Goal: Information Seeking & Learning: Learn about a topic

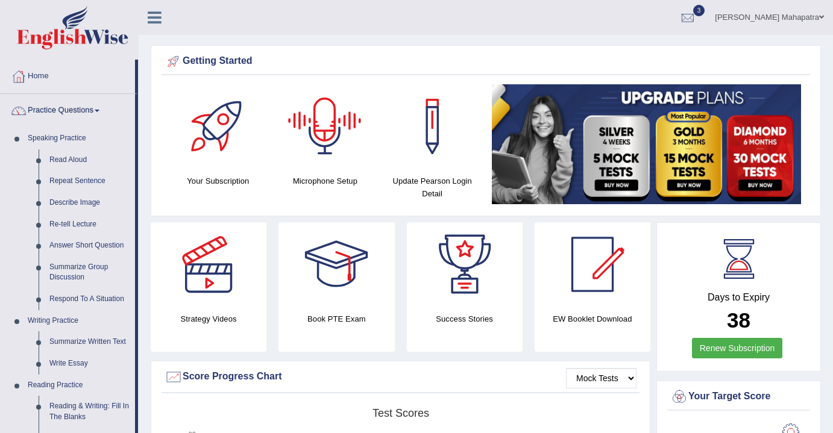
scroll to position [54, 0]
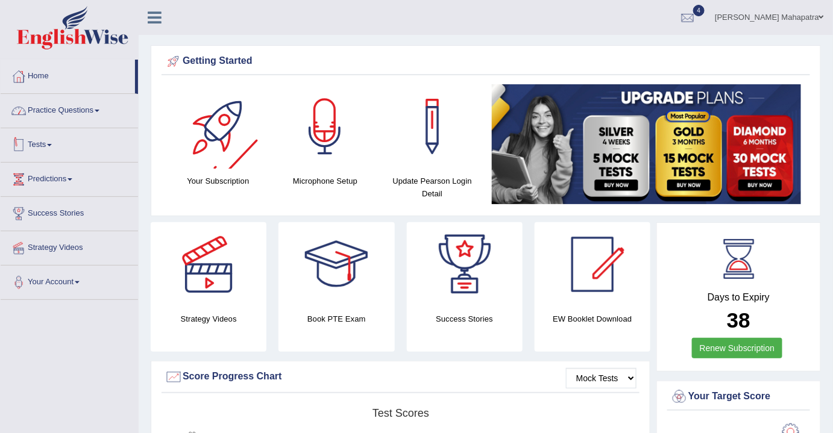
click at [100, 112] on link "Practice Questions" at bounding box center [69, 109] width 137 height 30
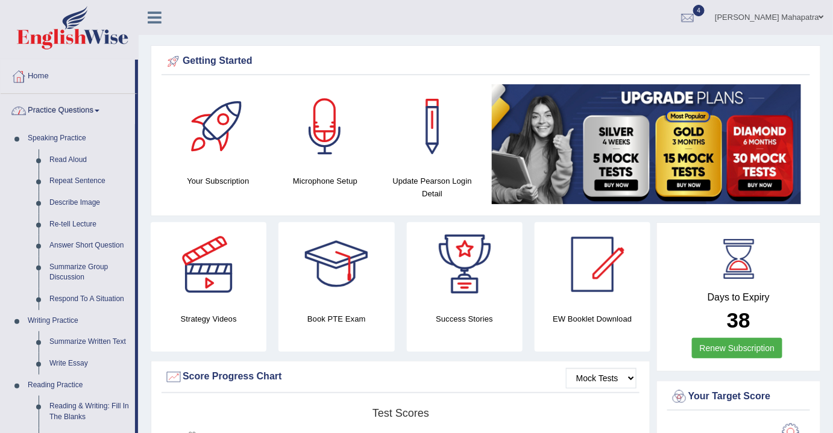
click at [74, 113] on link "Practice Questions" at bounding box center [68, 109] width 134 height 30
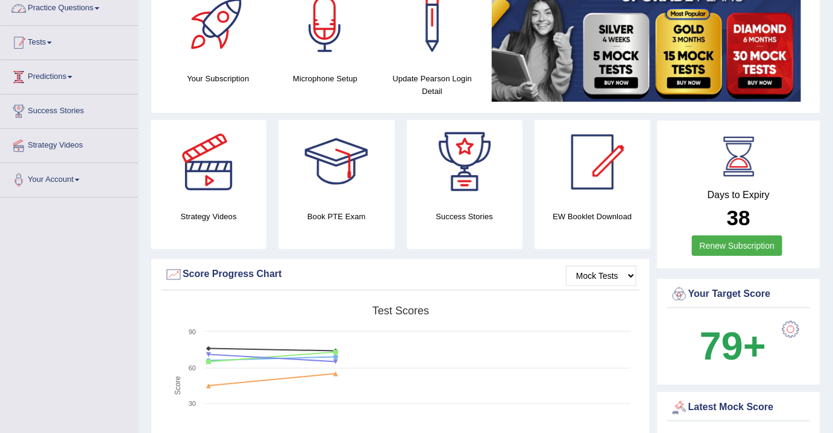
scroll to position [109, 0]
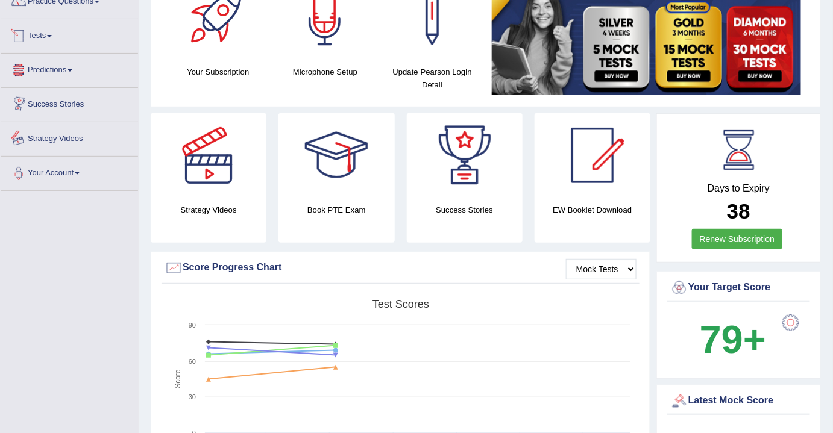
click at [37, 36] on link "Tests" at bounding box center [69, 34] width 137 height 30
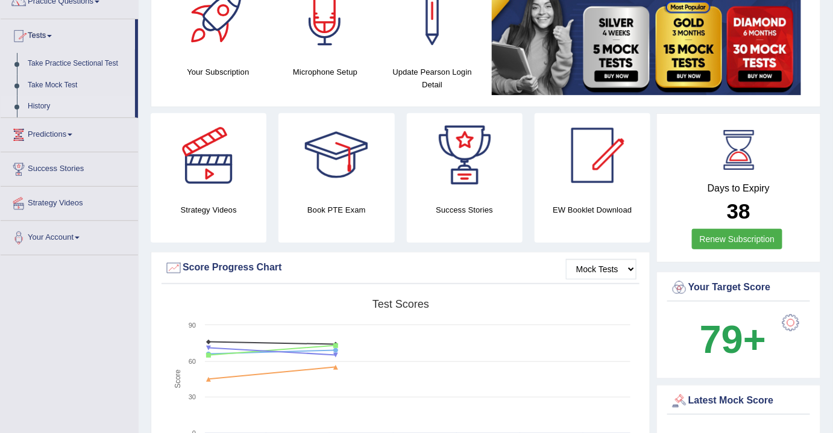
click at [37, 105] on link "History" at bounding box center [78, 107] width 113 height 22
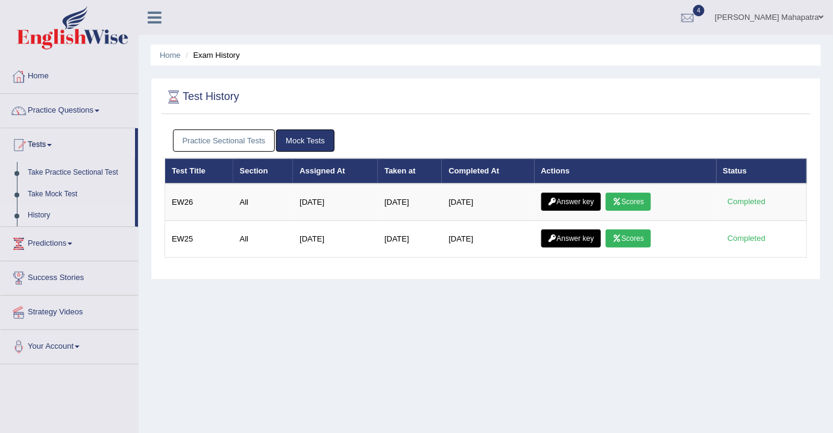
click at [240, 144] on link "Practice Sectional Tests" at bounding box center [224, 141] width 102 height 22
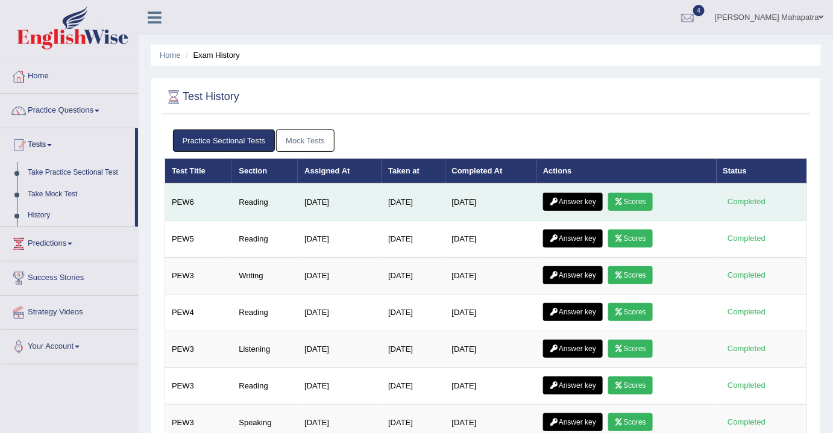
click at [642, 200] on link "Scores" at bounding box center [630, 202] width 45 height 18
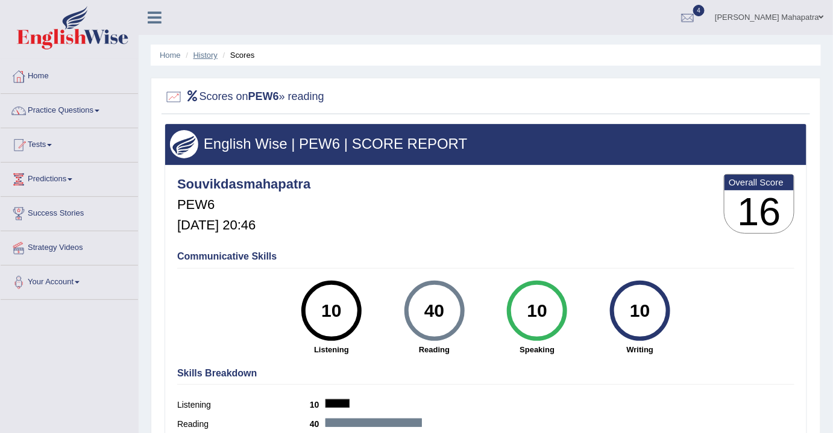
click at [210, 55] on link "History" at bounding box center [205, 55] width 24 height 9
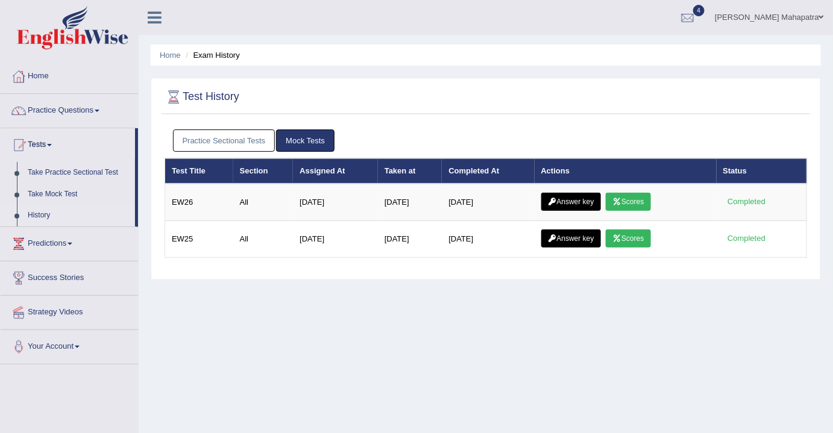
click at [212, 137] on link "Practice Sectional Tests" at bounding box center [224, 141] width 102 height 22
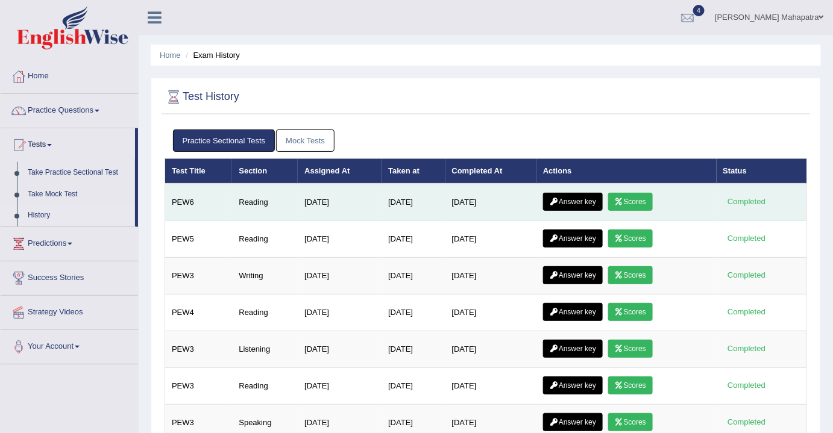
click at [569, 202] on link "Answer key" at bounding box center [573, 202] width 60 height 18
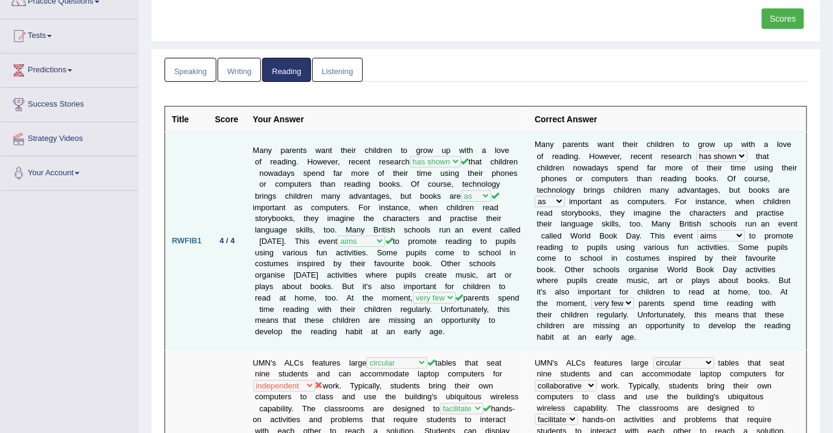
scroll to position [274, 0]
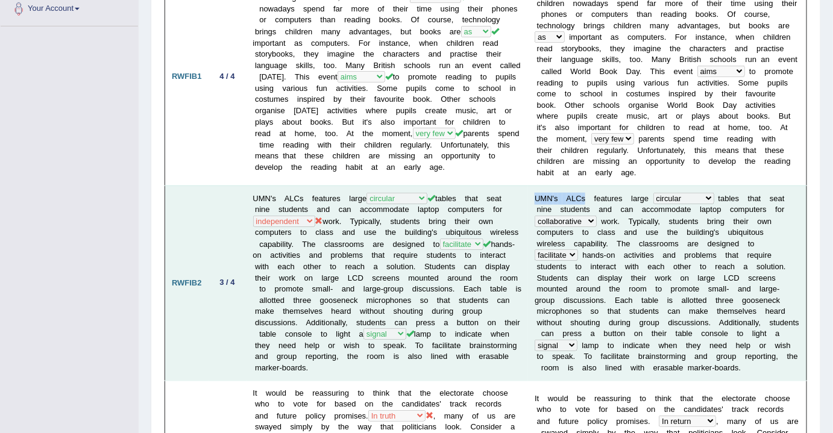
drag, startPoint x: 533, startPoint y: 192, endPoint x: 584, endPoint y: 192, distance: 50.6
click at [584, 192] on td "U M N ' s A L C s f e a t u r e s l a r g e populated perpendicular cellular ci…" at bounding box center [667, 283] width 278 height 195
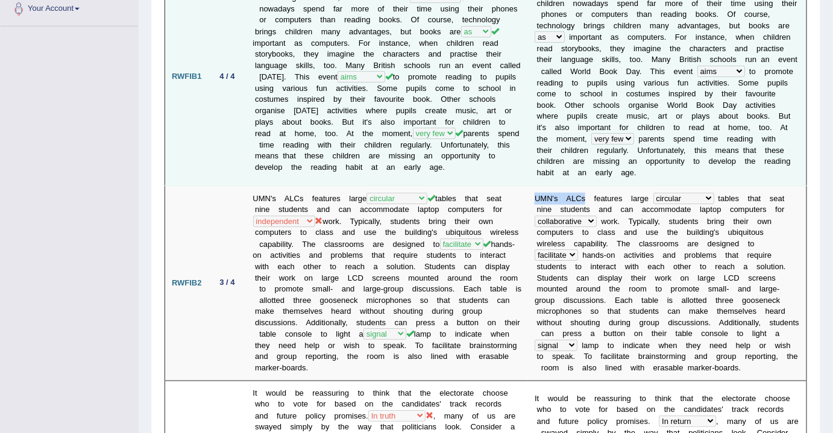
copy td "U M N ' s A L C s"
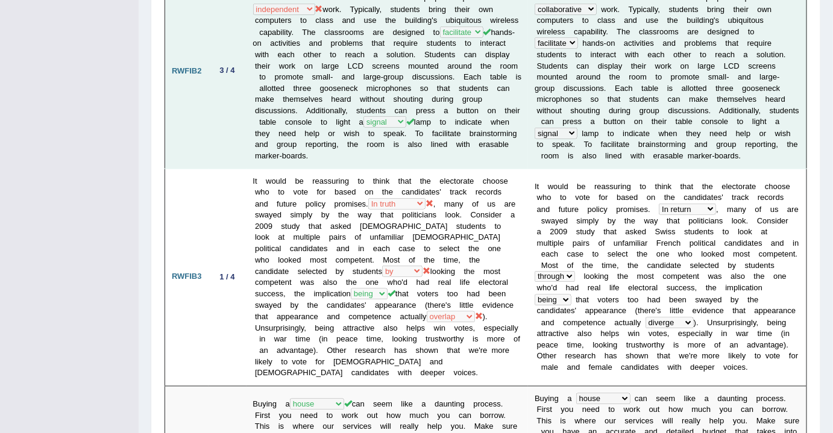
scroll to position [493, 0]
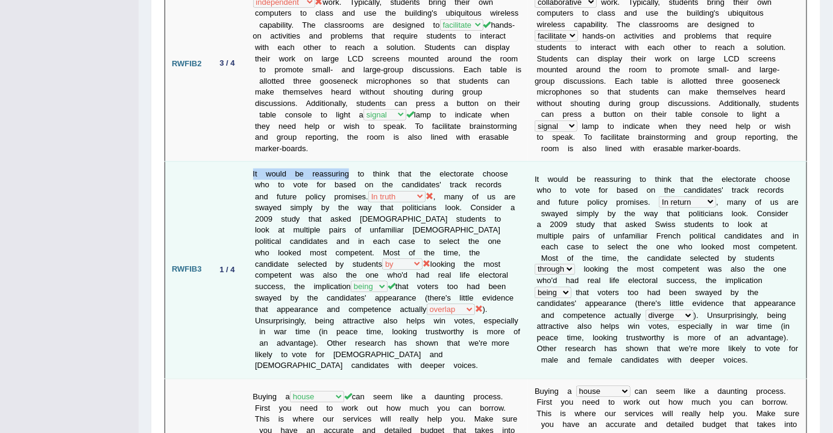
drag, startPoint x: 252, startPoint y: 165, endPoint x: 348, endPoint y: 166, distance: 96.4
click at [348, 166] on td "It would be reassuring to think that the electorate choose who to vote for base…" at bounding box center [388, 271] width 282 height 218
copy td "It would be reassuring"
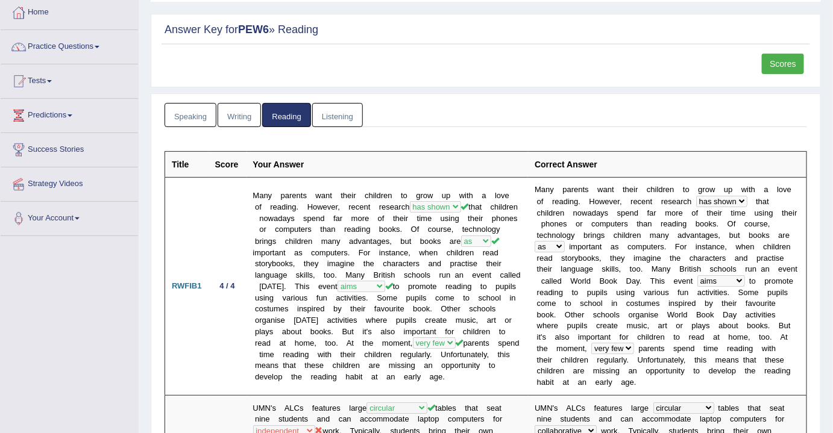
scroll to position [0, 0]
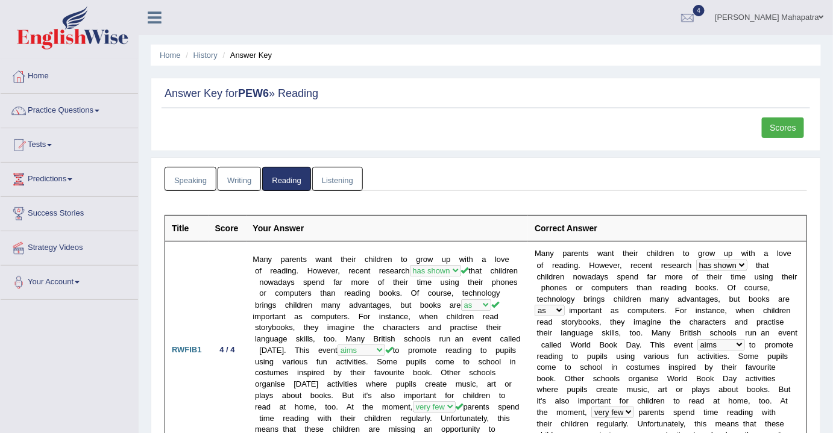
click at [46, 77] on link "Home" at bounding box center [69, 75] width 137 height 30
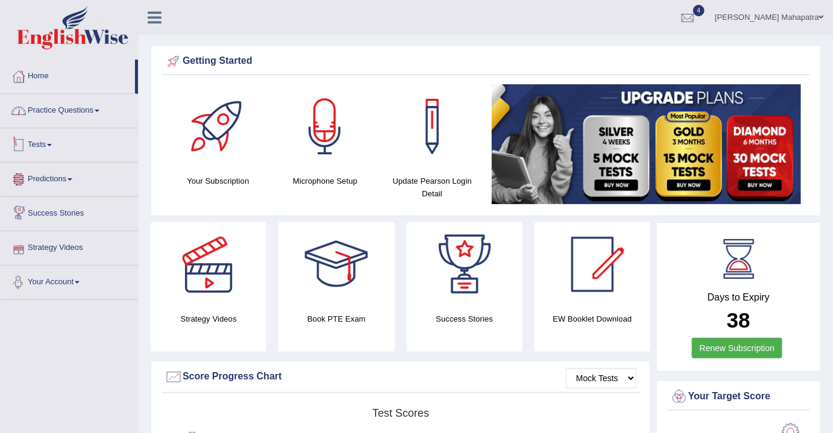
click at [77, 108] on link "Practice Questions" at bounding box center [69, 109] width 137 height 30
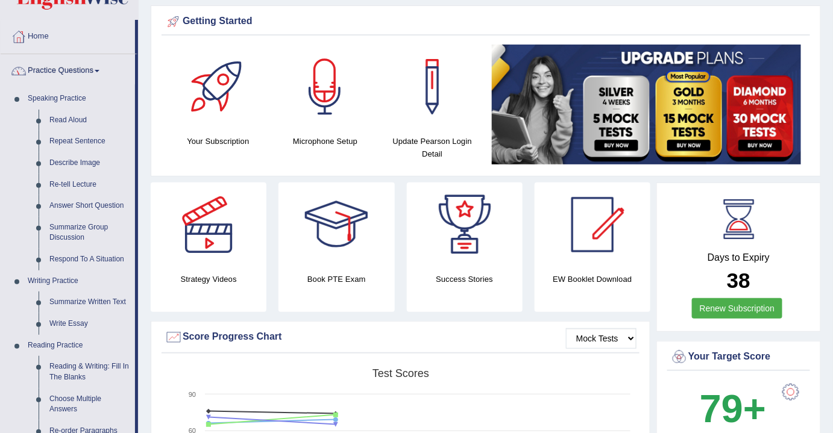
scroll to position [109, 0]
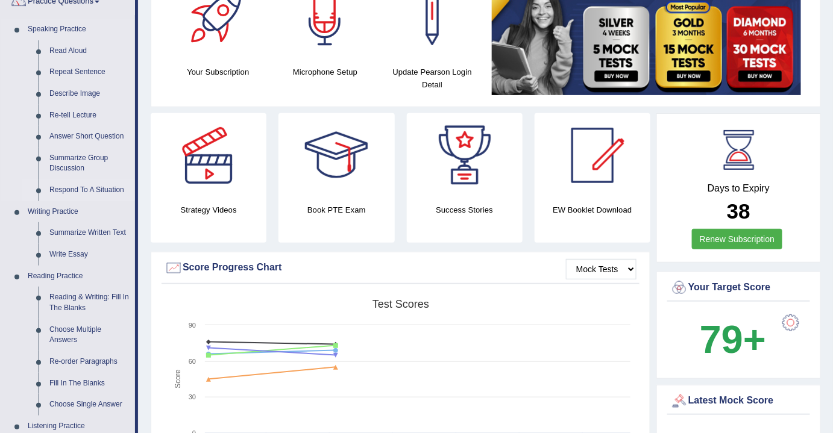
click at [80, 185] on link "Respond To A Situation" at bounding box center [89, 191] width 91 height 22
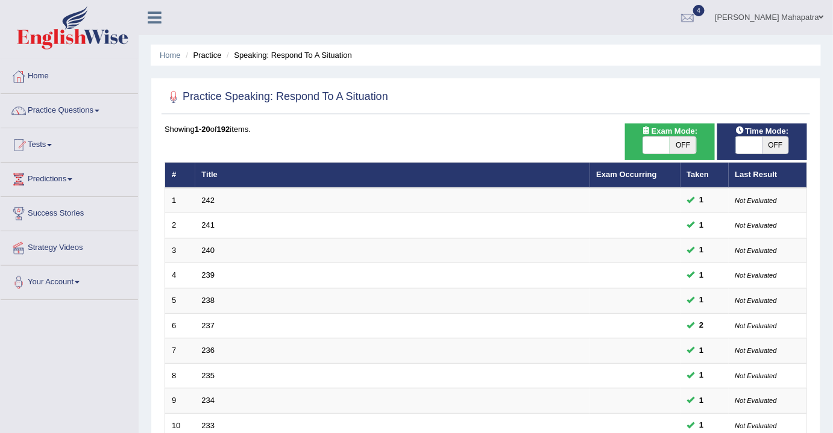
click at [690, 149] on span "OFF" at bounding box center [683, 145] width 27 height 17
checkbox input "true"
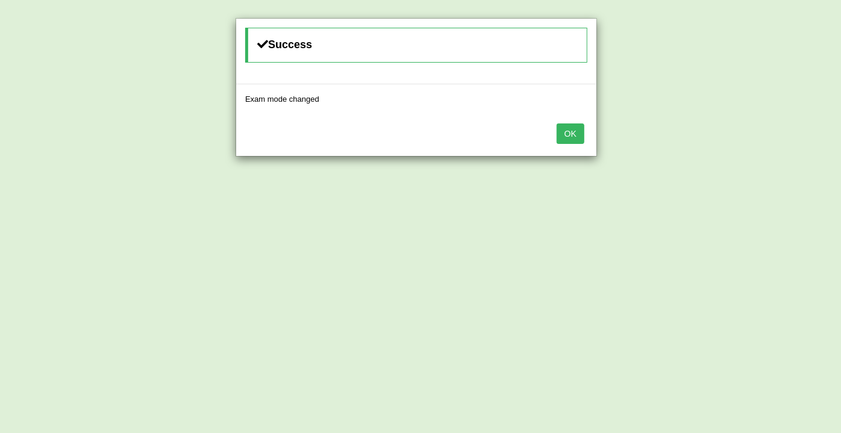
click at [580, 130] on button "OK" at bounding box center [571, 134] width 28 height 20
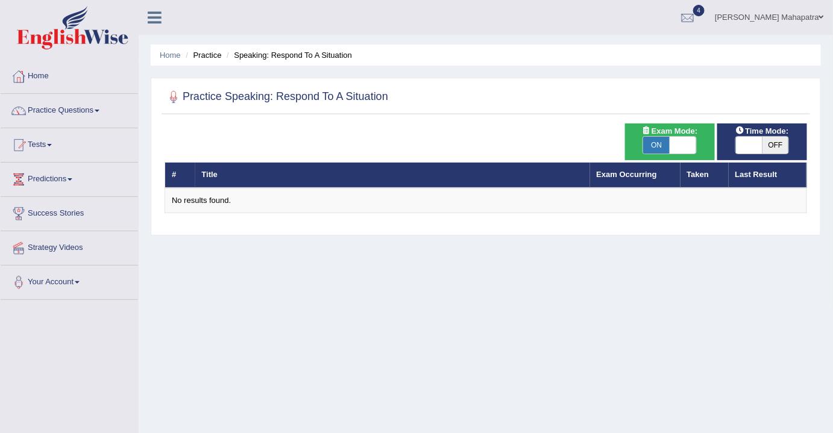
click at [769, 146] on span "OFF" at bounding box center [775, 145] width 27 height 17
checkbox input "true"
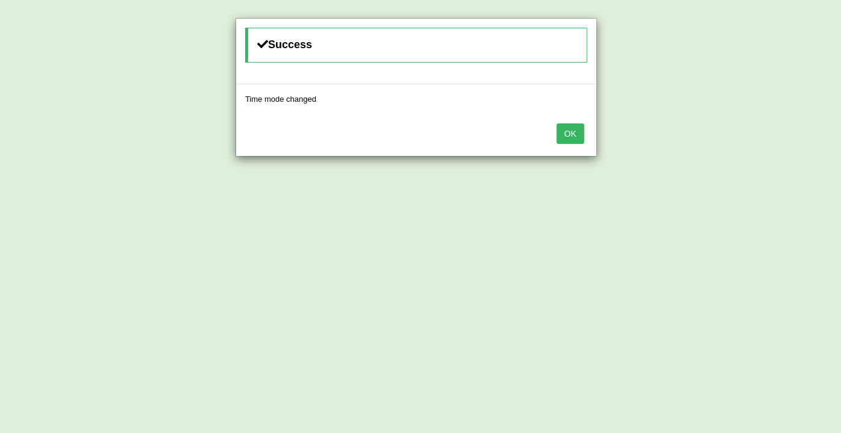
click at [575, 128] on button "OK" at bounding box center [571, 134] width 28 height 20
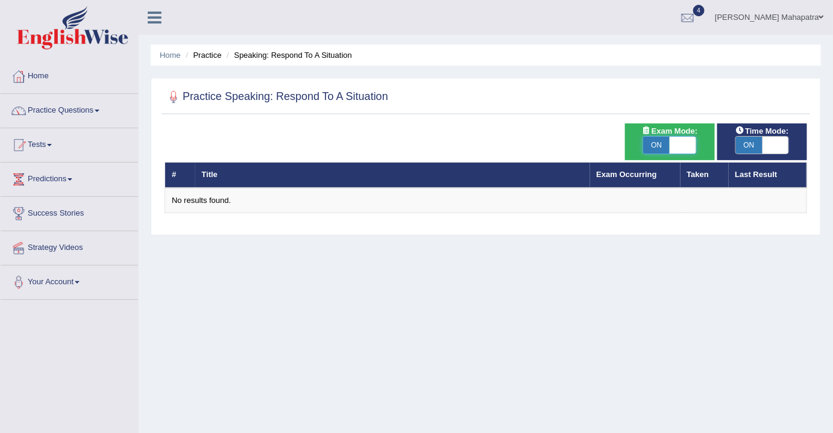
click at [685, 145] on span at bounding box center [683, 145] width 27 height 17
checkbox input "false"
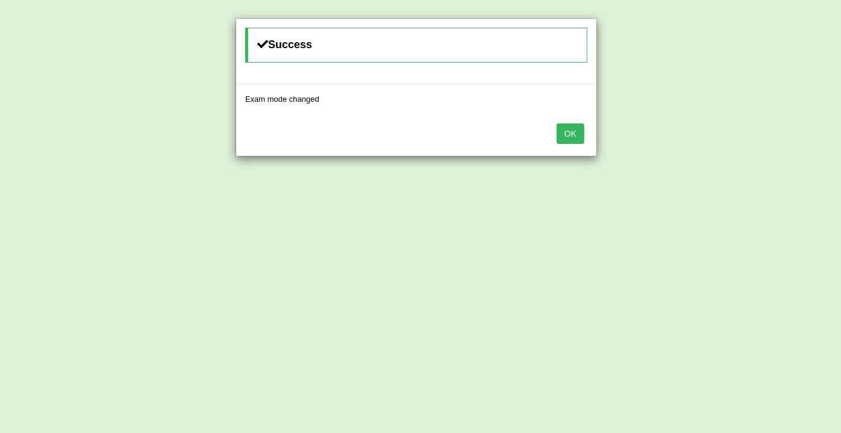
click at [576, 133] on button "OK" at bounding box center [571, 134] width 28 height 20
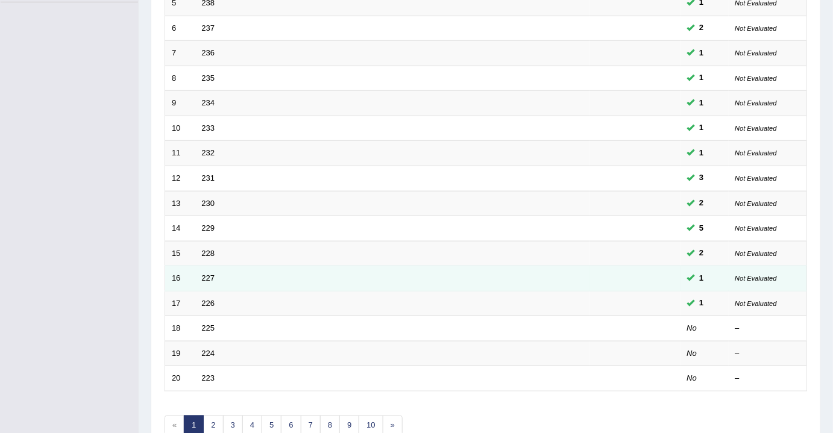
scroll to position [359, 0]
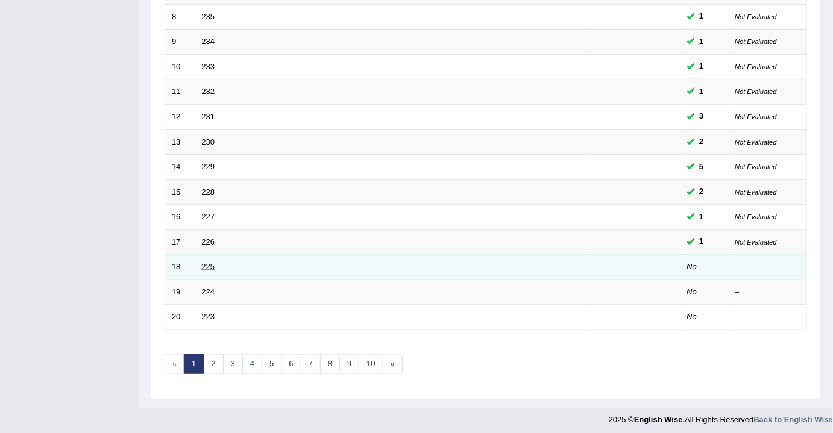
click at [210, 262] on link "225" at bounding box center [208, 266] width 13 height 9
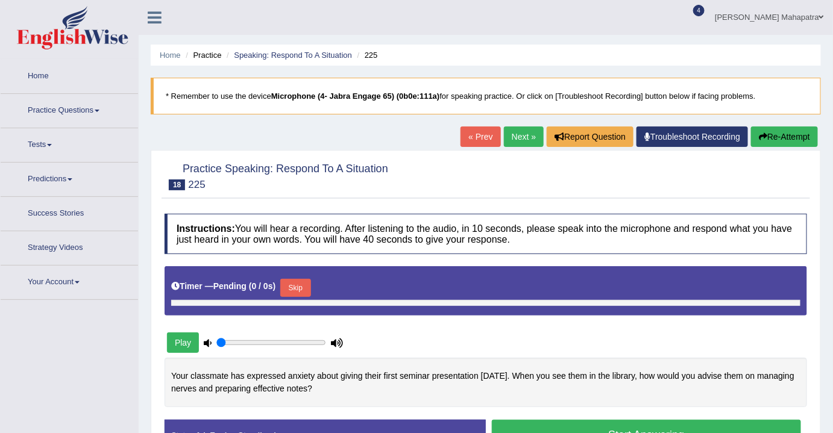
type input "0.9"
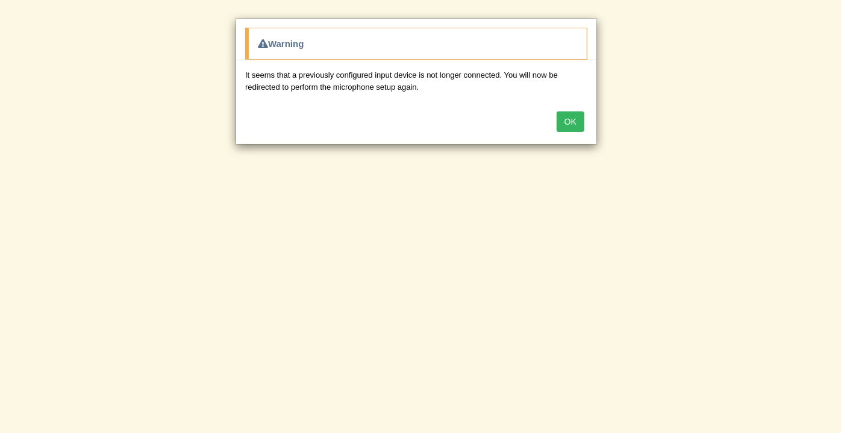
click at [564, 122] on button "OK" at bounding box center [571, 122] width 28 height 20
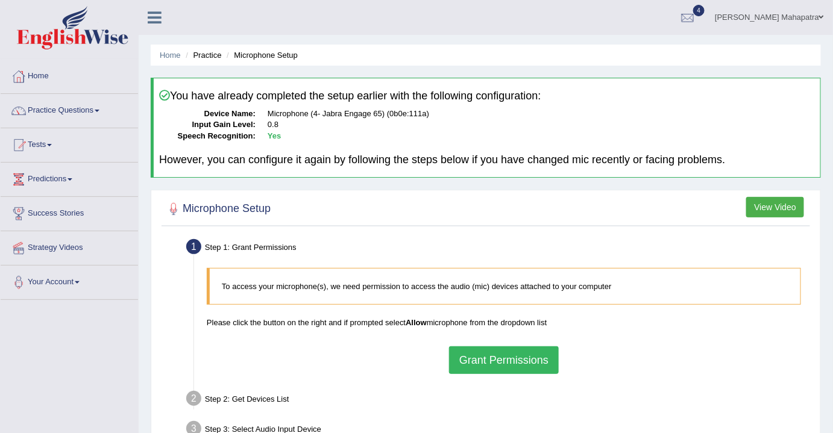
scroll to position [54, 0]
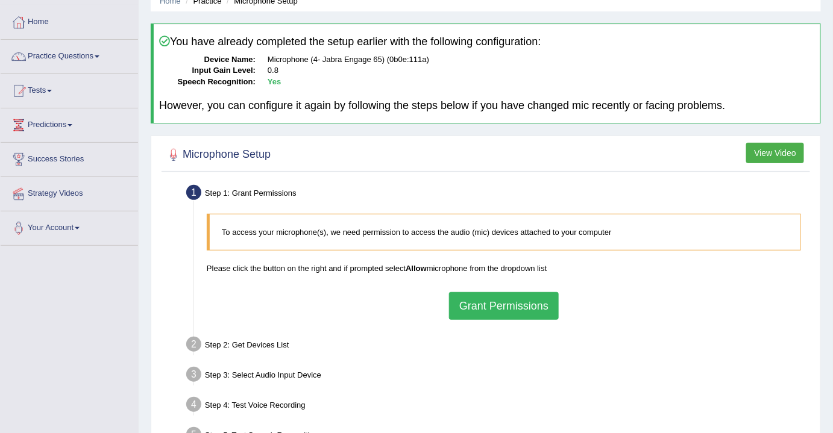
click at [509, 307] on button "Grant Permissions" at bounding box center [504, 306] width 110 height 28
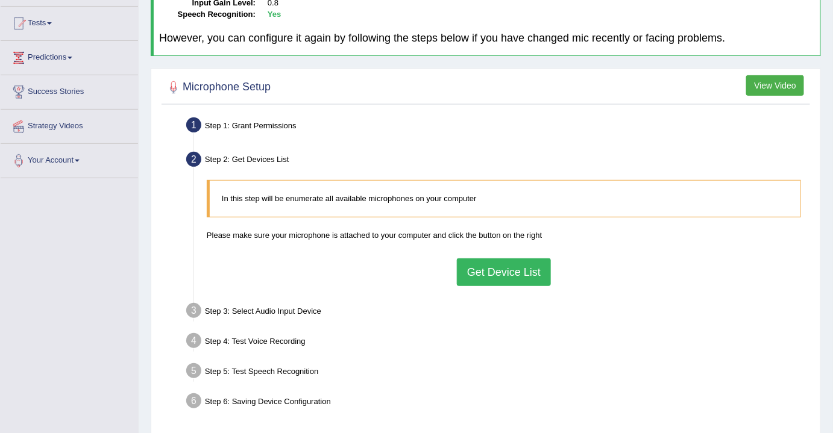
scroll to position [199, 0]
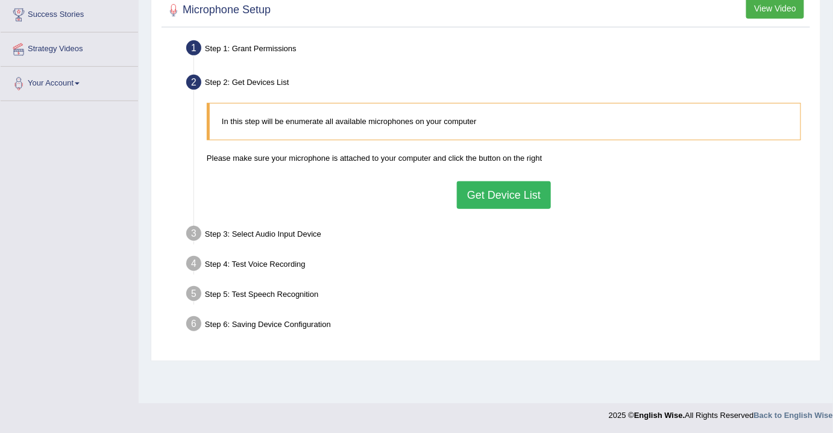
click at [493, 195] on button "Get Device List" at bounding box center [504, 195] width 94 height 28
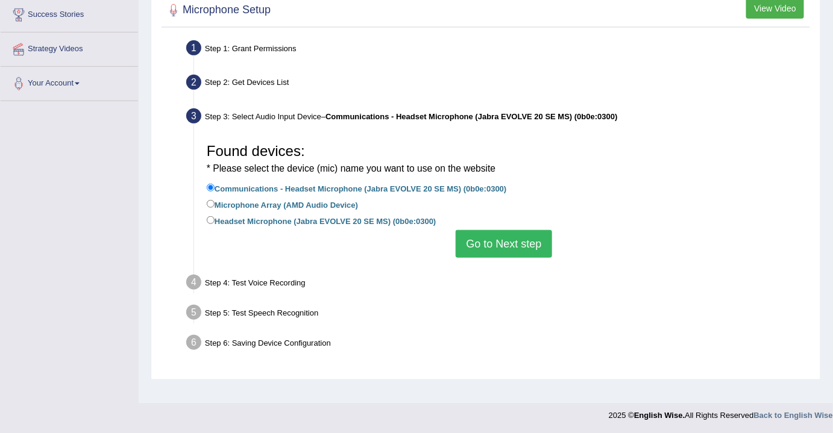
click at [321, 217] on label "Headset Microphone (Jabra EVOLVE 20 SE MS) (0b0e:0300)" at bounding box center [322, 220] width 230 height 13
click at [215, 217] on input "Headset Microphone (Jabra EVOLVE 20 SE MS) (0b0e:0300)" at bounding box center [211, 220] width 8 height 8
radio input "true"
click at [492, 245] on button "Go to Next step" at bounding box center [504, 244] width 96 height 28
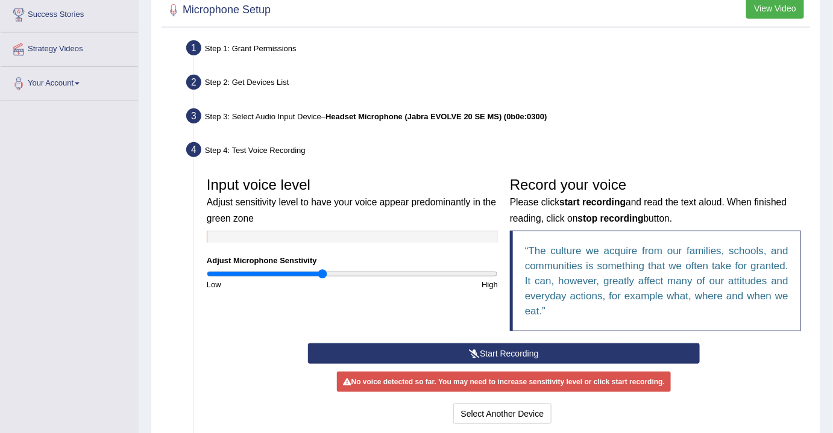
scroll to position [309, 0]
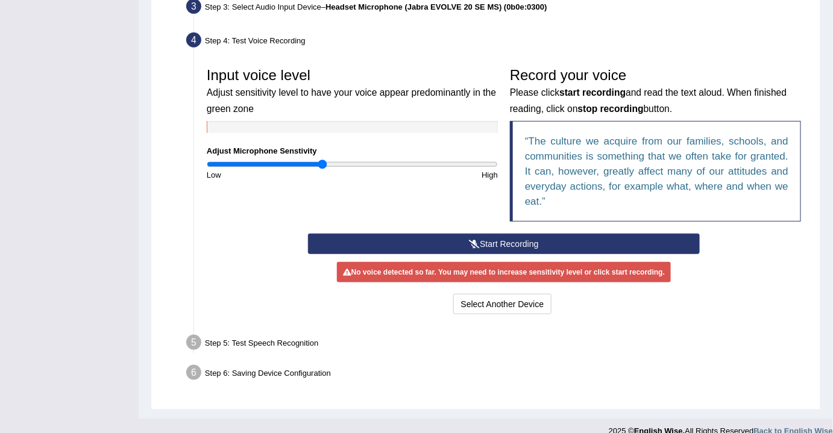
click at [501, 239] on button "Start Recording" at bounding box center [504, 244] width 392 height 20
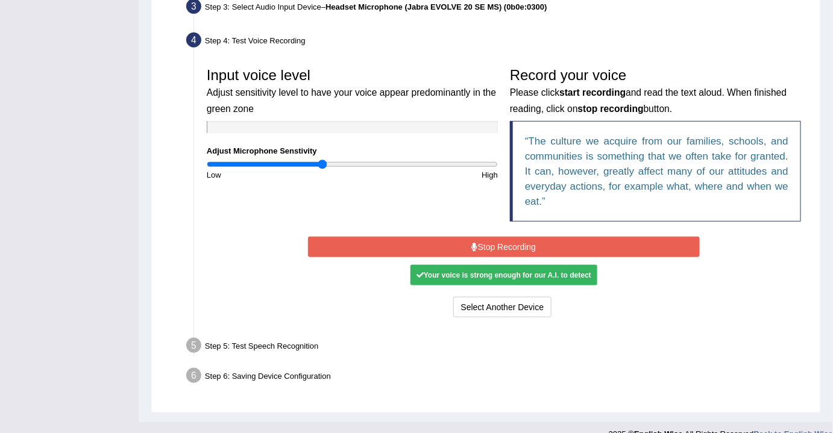
click at [509, 246] on button "Stop Recording" at bounding box center [504, 247] width 392 height 20
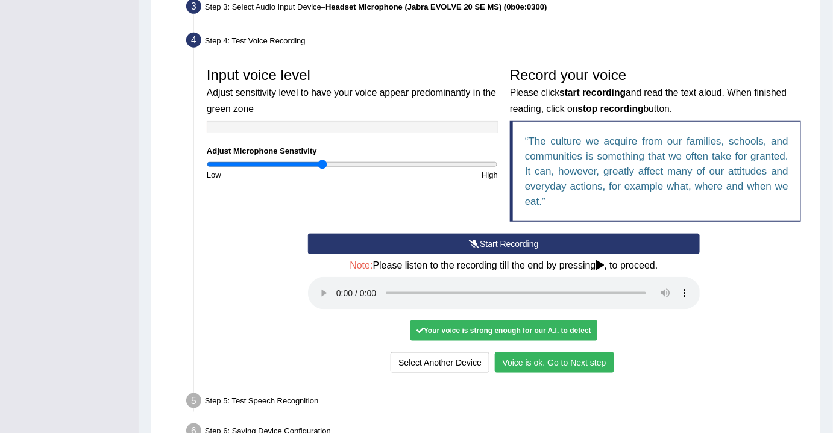
click button "Voice is ok. Go to Next step"
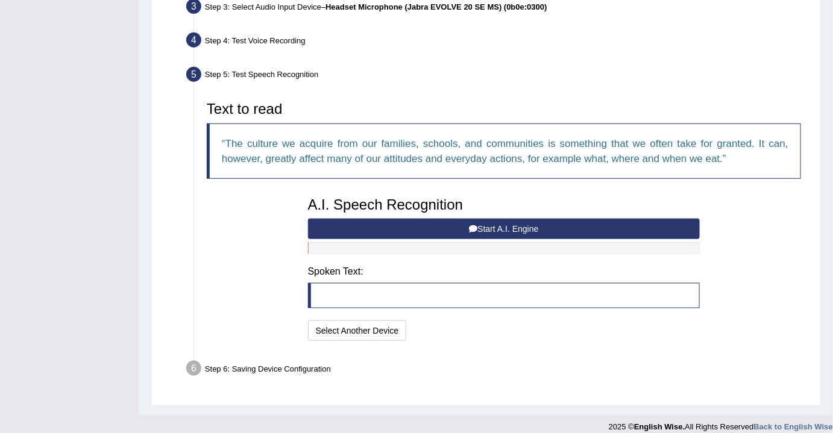
scroll to position [318, 0]
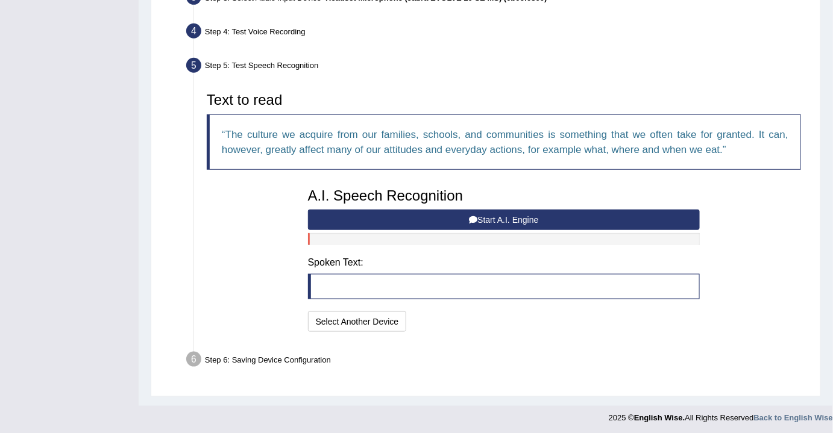
click button "Start A.I. Engine"
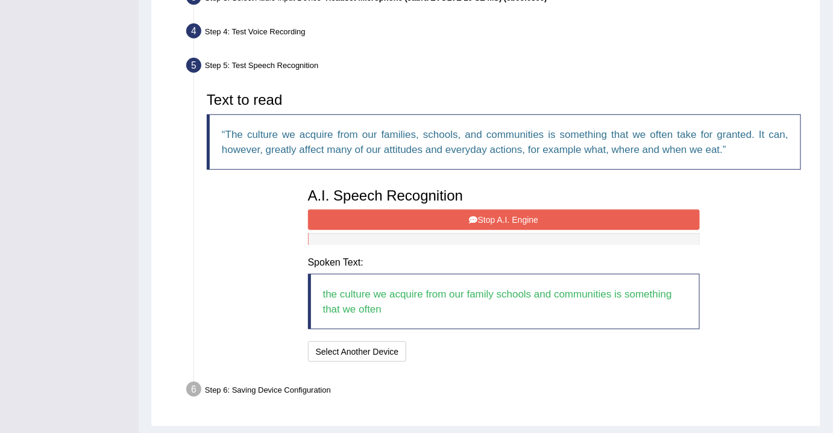
click button "Stop A.I. Engine"
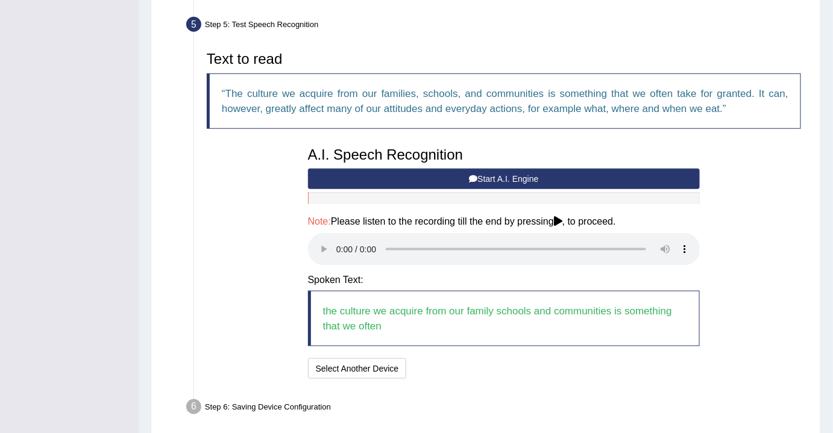
scroll to position [406, 0]
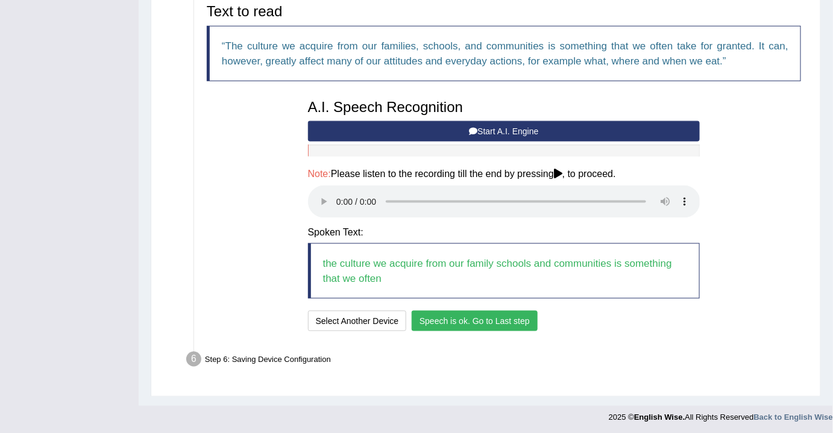
click button "Speech is ok. Go to Last step"
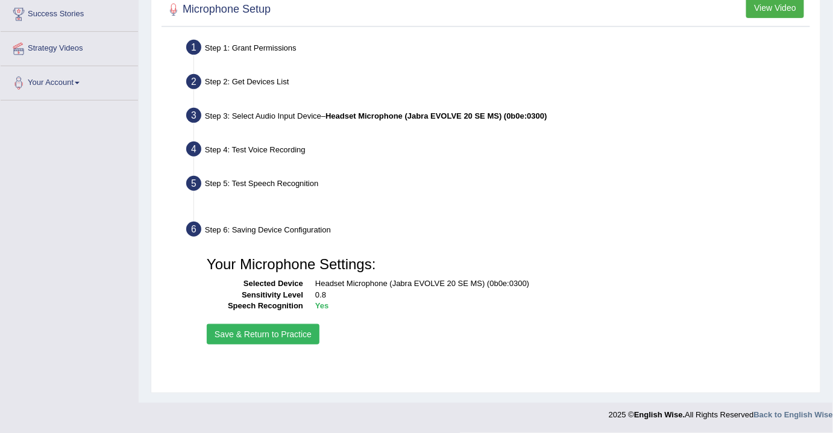
scroll to position [199, 0]
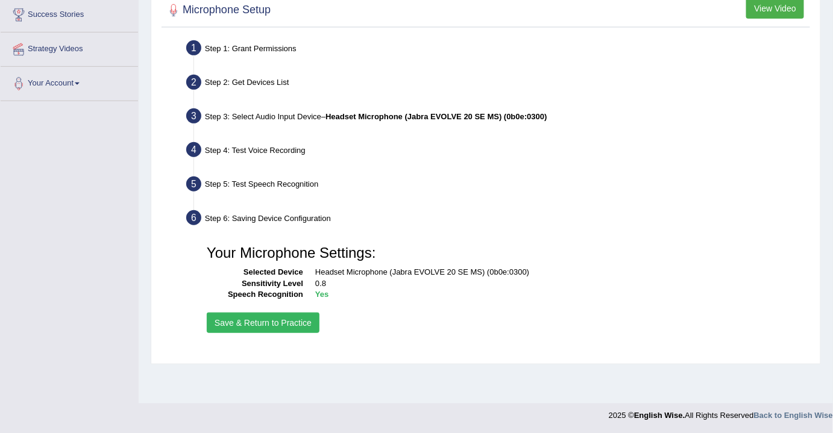
click button "Save & Return to Practice"
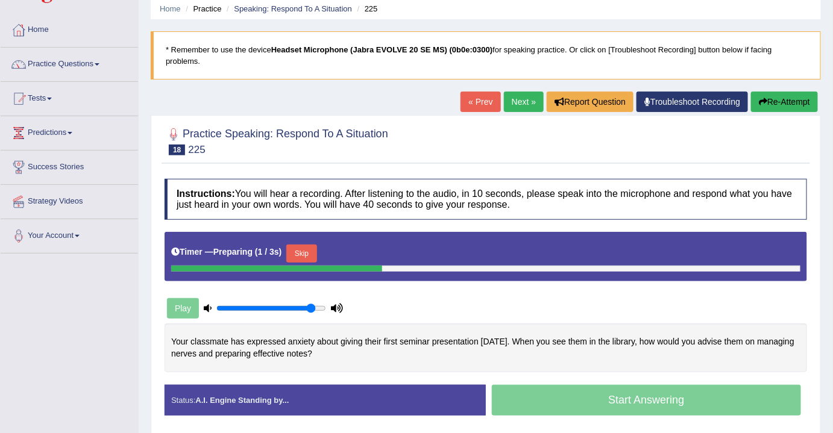
scroll to position [164, 0]
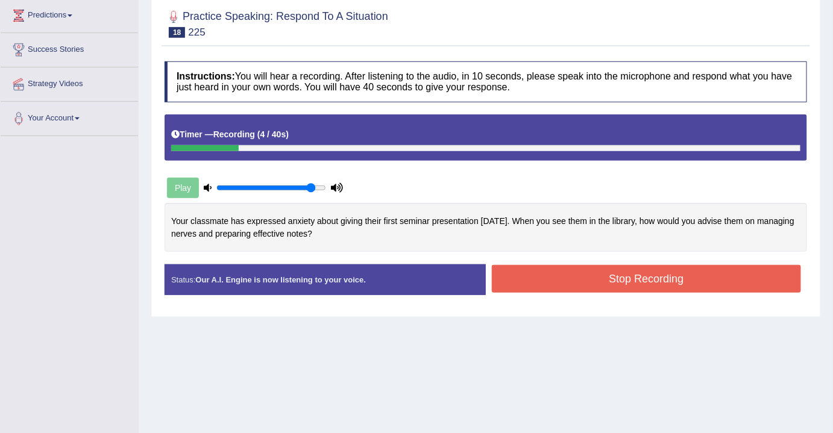
click at [621, 280] on button "Stop Recording" at bounding box center [646, 279] width 309 height 28
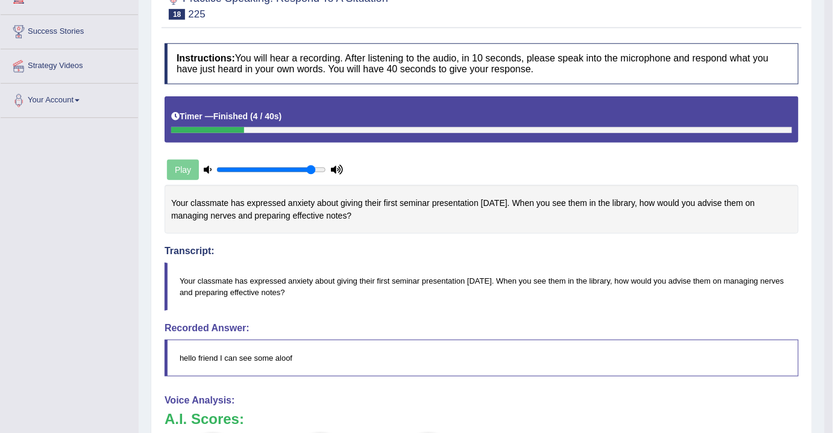
scroll to position [0, 0]
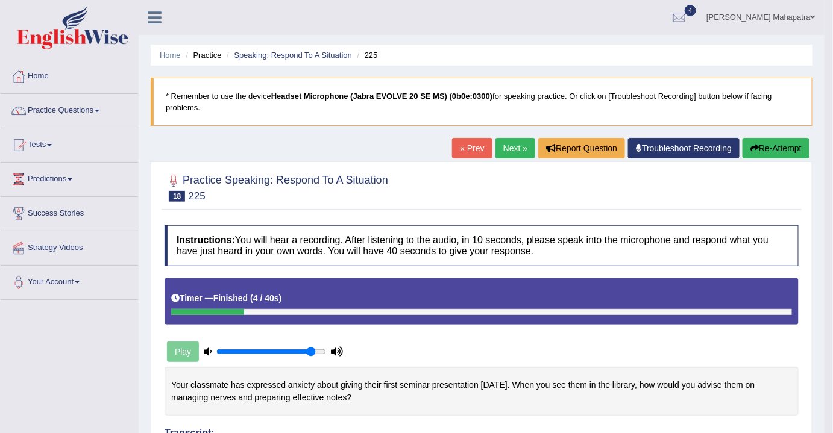
click at [773, 147] on button "Re-Attempt" at bounding box center [776, 148] width 67 height 20
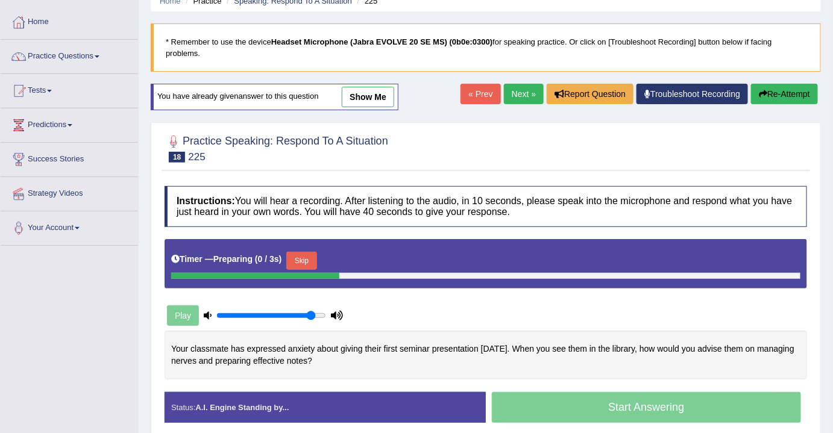
click at [313, 255] on button "Skip" at bounding box center [301, 261] width 30 height 18
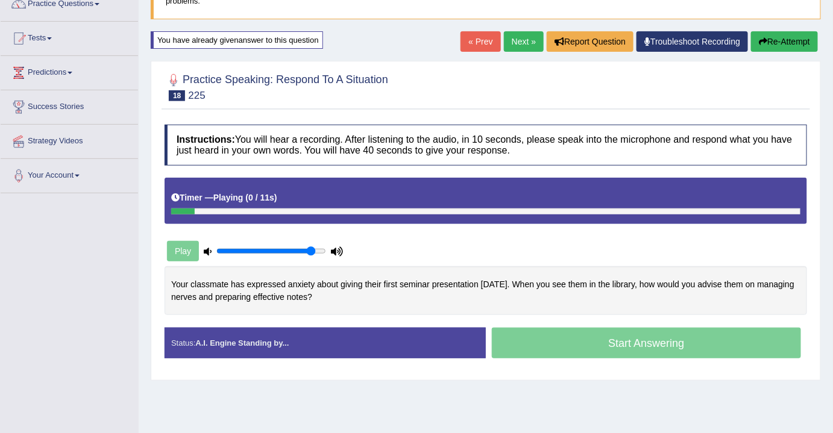
scroll to position [164, 0]
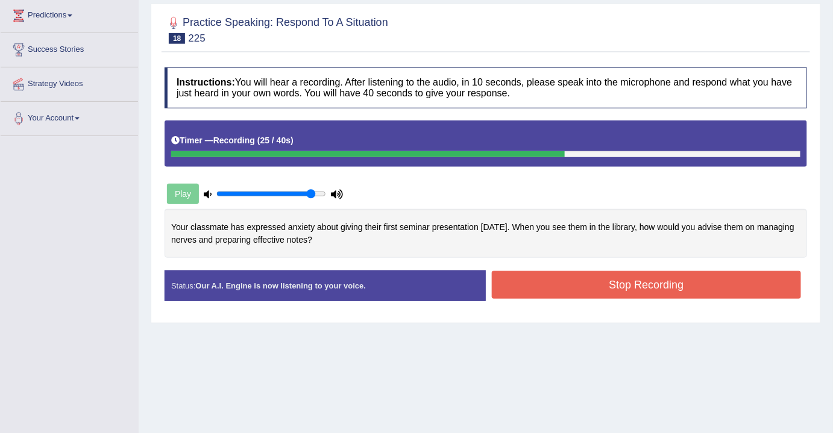
click at [589, 297] on div "Stop Recording" at bounding box center [646, 286] width 321 height 31
click at [592, 288] on button "Stop Recording" at bounding box center [646, 285] width 309 height 28
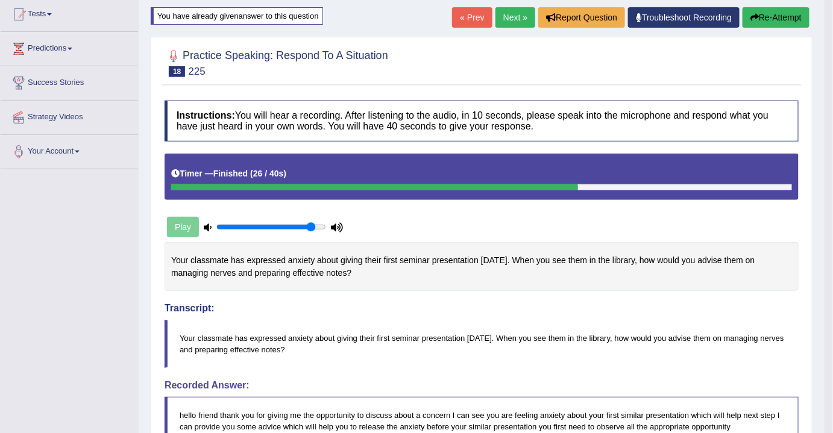
scroll to position [0, 0]
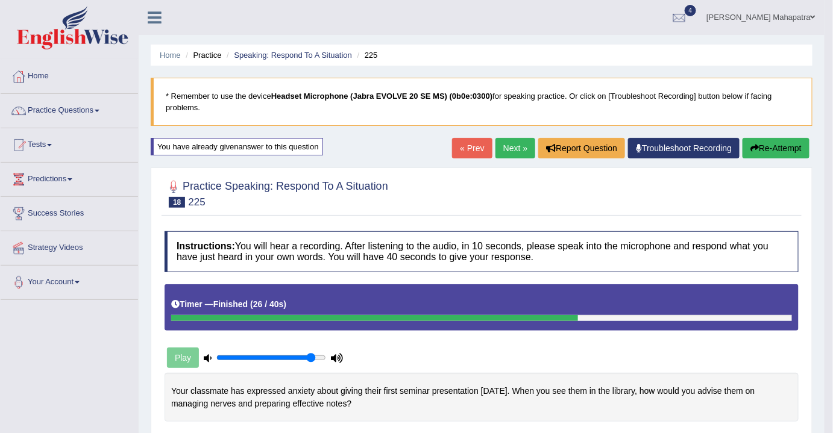
click at [775, 152] on button "Re-Attempt" at bounding box center [776, 148] width 67 height 20
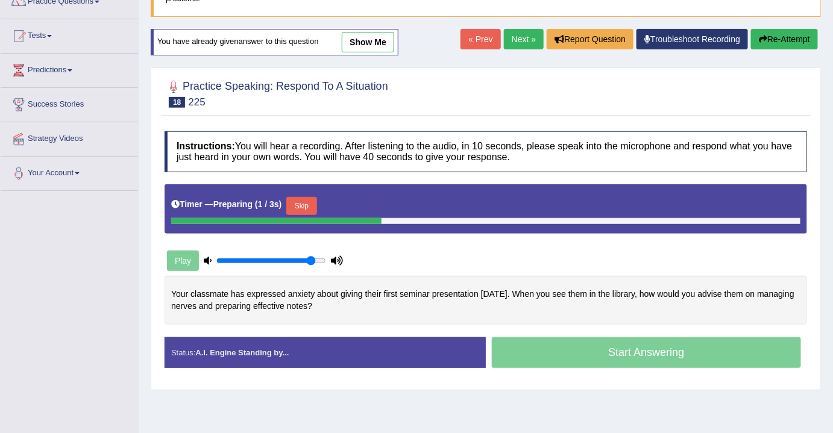
click at [311, 201] on button "Skip" at bounding box center [301, 206] width 30 height 18
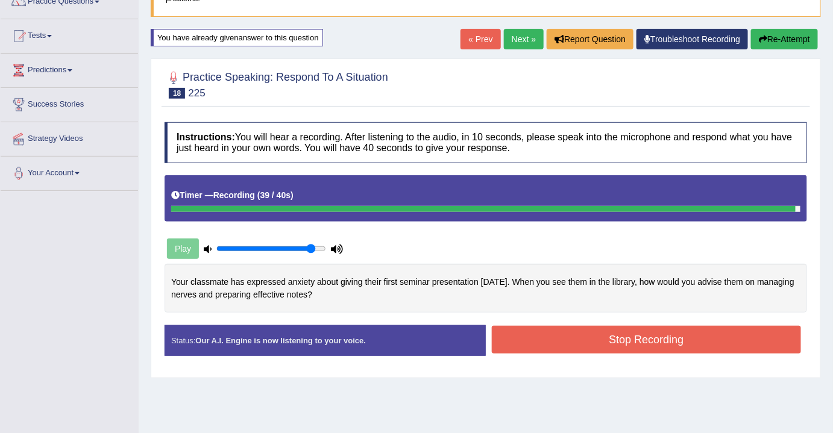
click at [589, 345] on button "Stop Recording" at bounding box center [646, 340] width 309 height 28
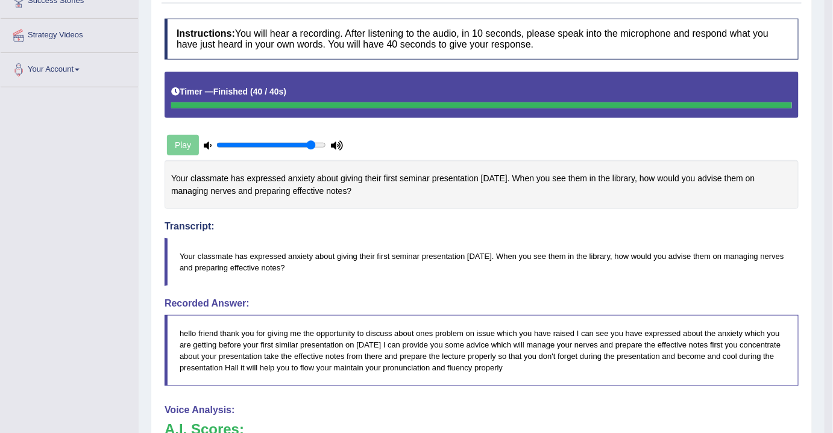
scroll to position [109, 0]
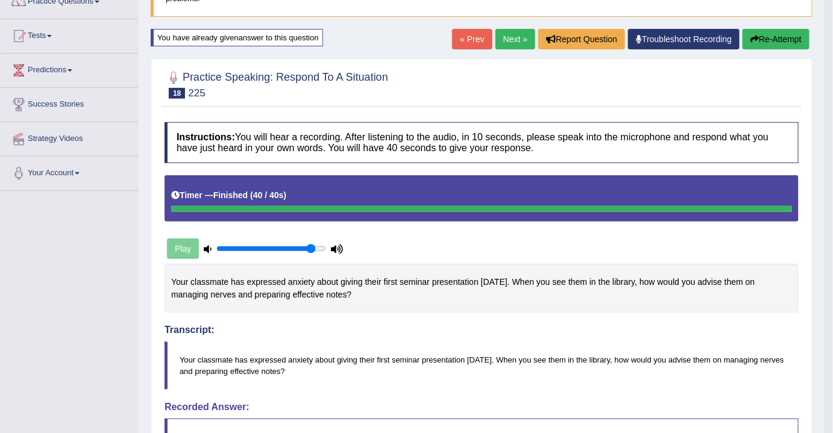
click at [500, 38] on link "Next »" at bounding box center [515, 39] width 40 height 20
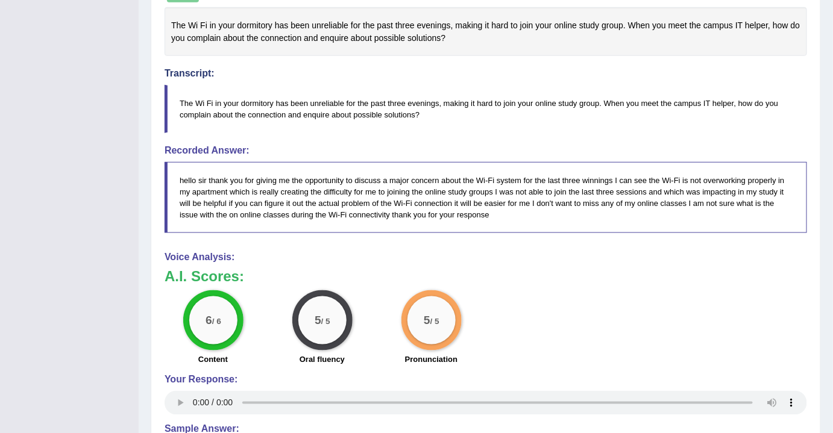
scroll to position [333, 0]
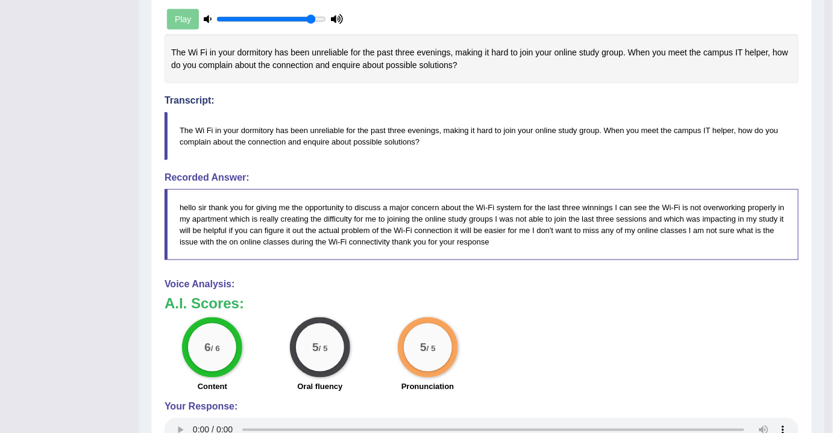
click at [620, 282] on h4 "Voice Analysis:" at bounding box center [482, 284] width 634 height 11
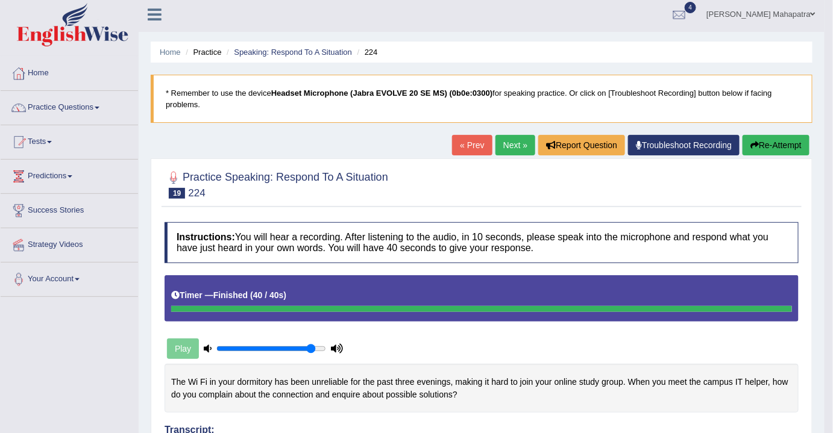
scroll to position [0, 0]
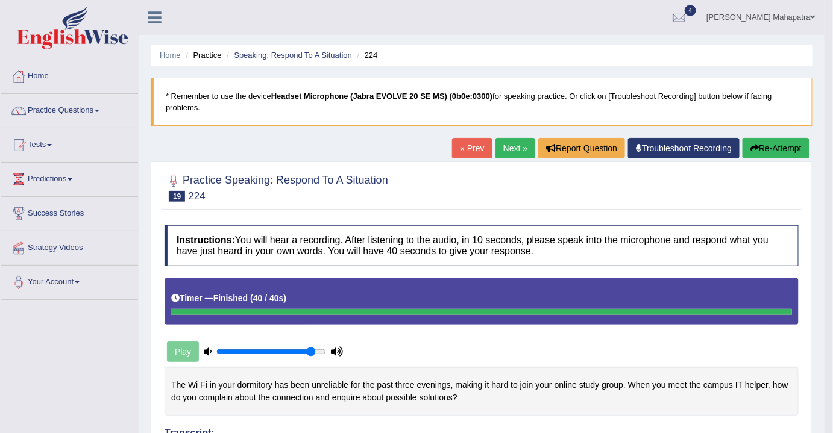
click at [507, 152] on link "Next »" at bounding box center [515, 148] width 40 height 20
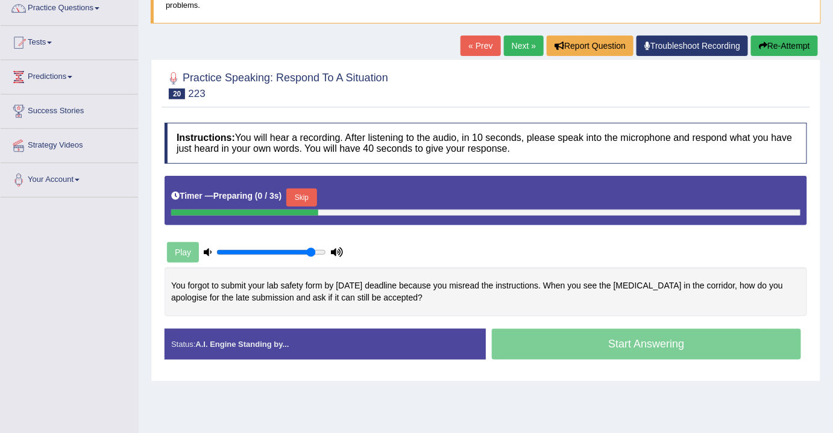
scroll to position [109, 0]
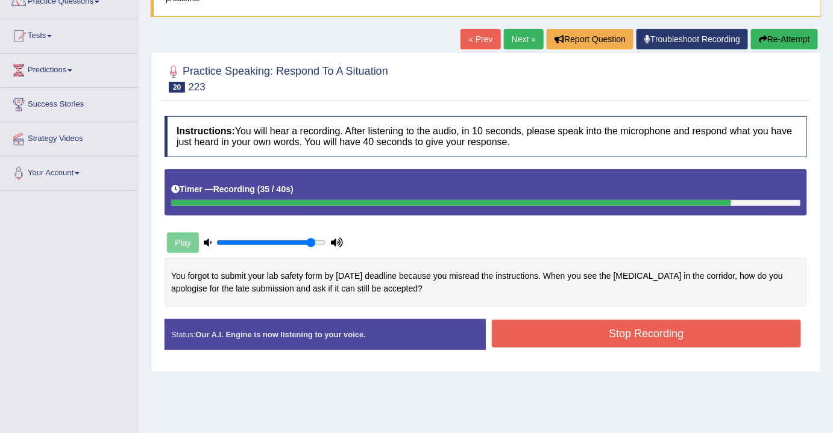
click at [638, 328] on button "Stop Recording" at bounding box center [646, 334] width 309 height 28
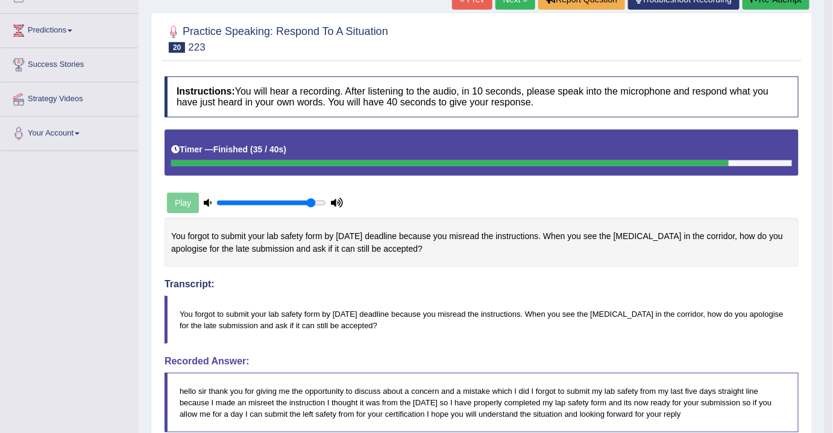
scroll to position [0, 0]
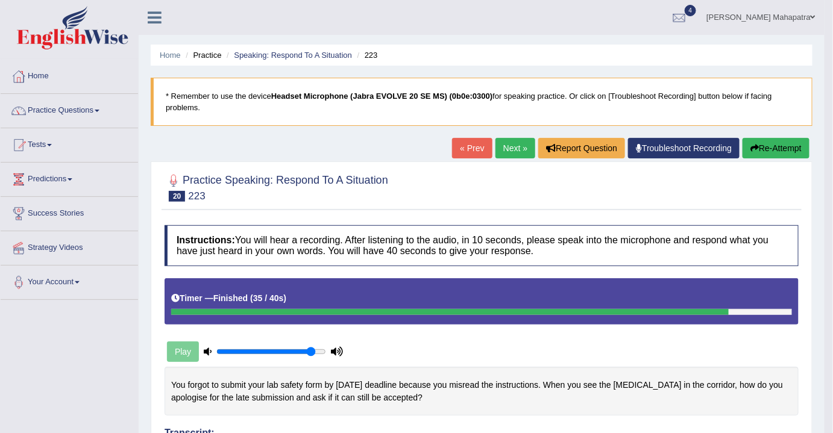
click at [793, 144] on button "Re-Attempt" at bounding box center [776, 148] width 67 height 20
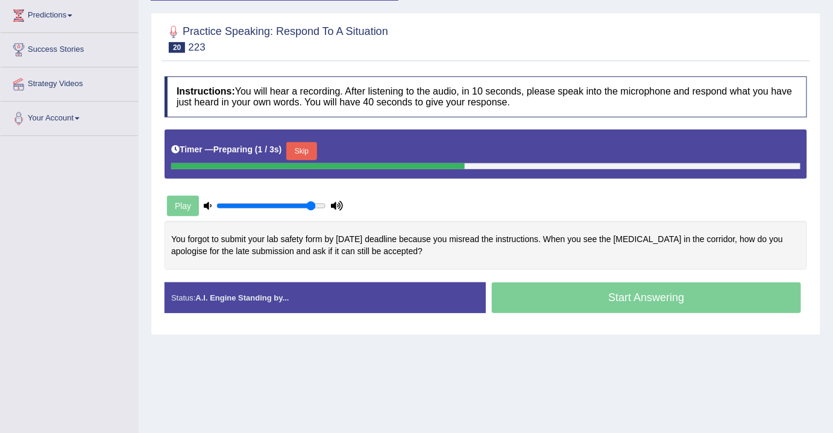
click at [310, 147] on button "Skip" at bounding box center [301, 151] width 30 height 18
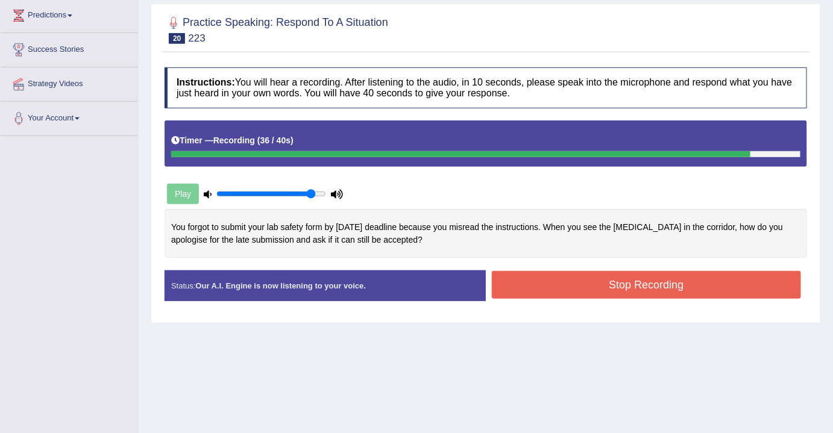
click at [627, 277] on button "Stop Recording" at bounding box center [646, 285] width 309 height 28
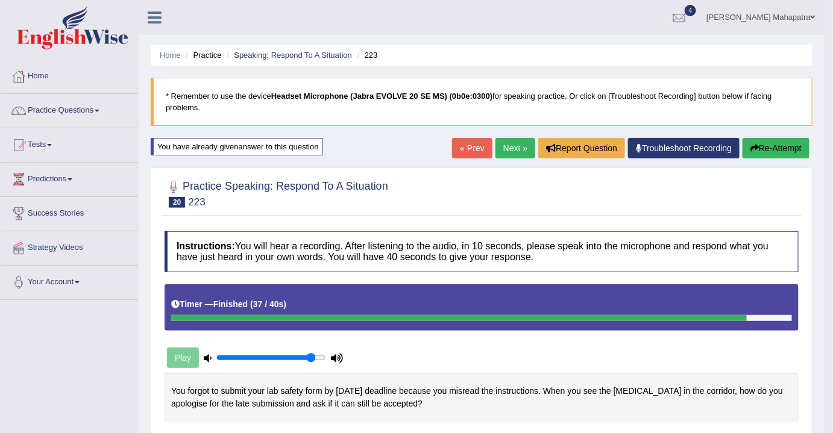
click at [504, 146] on link "Next »" at bounding box center [515, 148] width 40 height 20
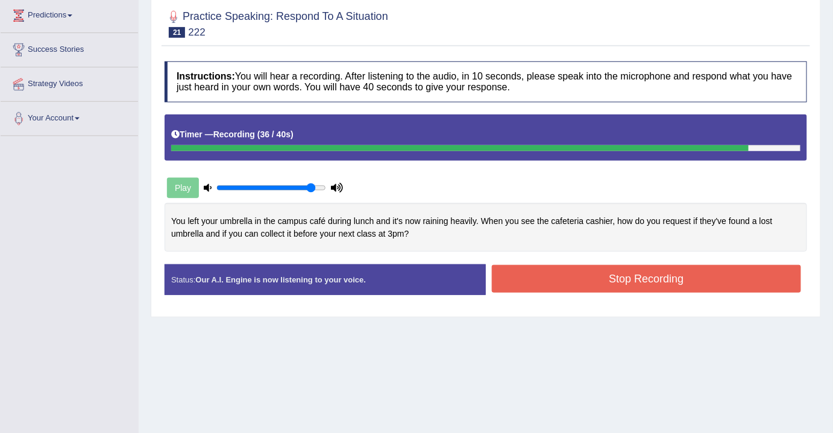
click at [638, 275] on button "Stop Recording" at bounding box center [646, 279] width 309 height 28
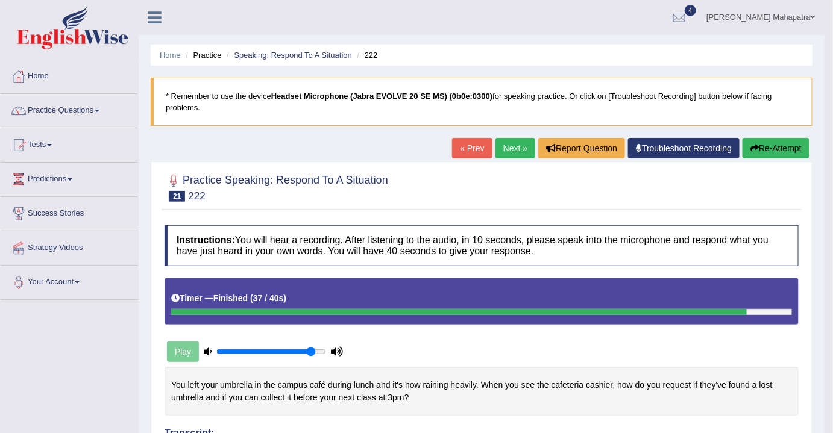
click at [512, 143] on link "Next »" at bounding box center [515, 148] width 40 height 20
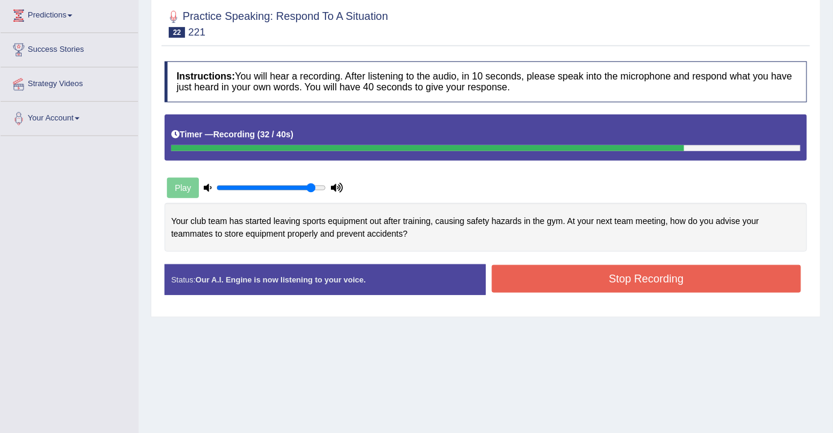
click at [646, 284] on button "Stop Recording" at bounding box center [646, 279] width 309 height 28
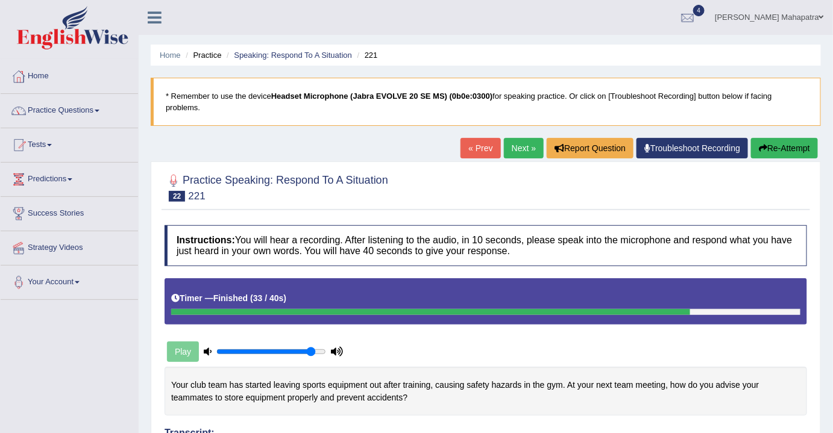
click at [521, 145] on link "Next »" at bounding box center [524, 148] width 40 height 20
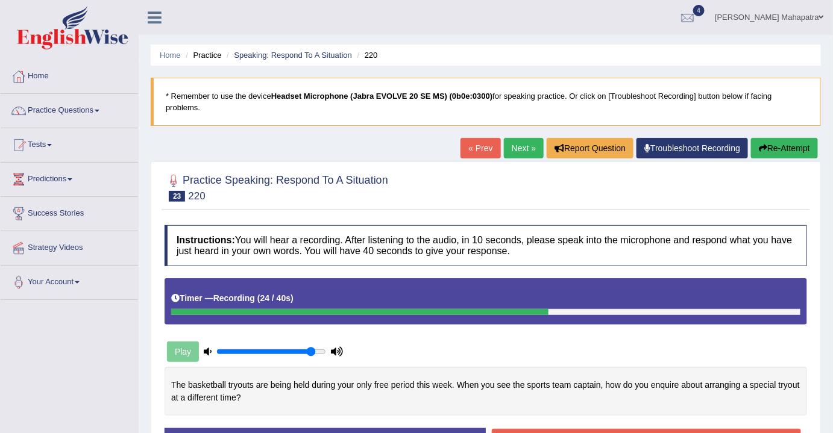
click at [763, 152] on button "Re-Attempt" at bounding box center [784, 148] width 67 height 20
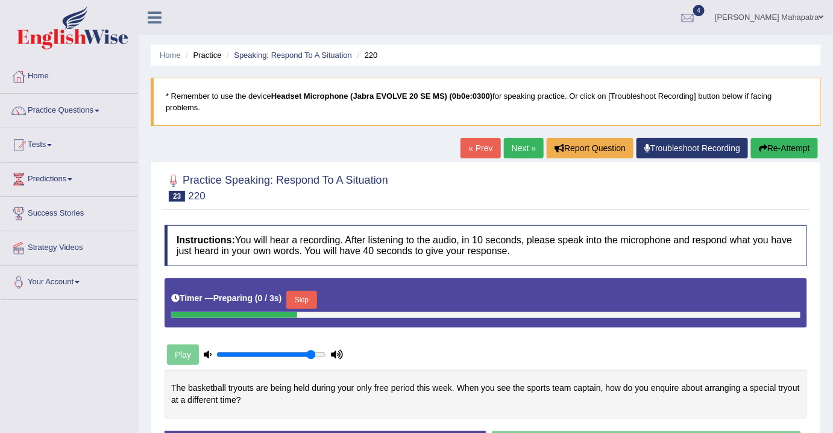
click at [315, 296] on button "Skip" at bounding box center [301, 300] width 30 height 18
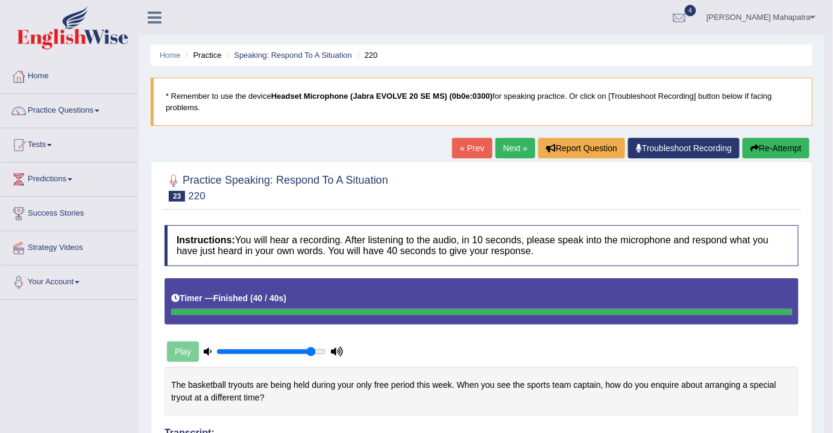
click at [516, 150] on link "Next »" at bounding box center [515, 148] width 40 height 20
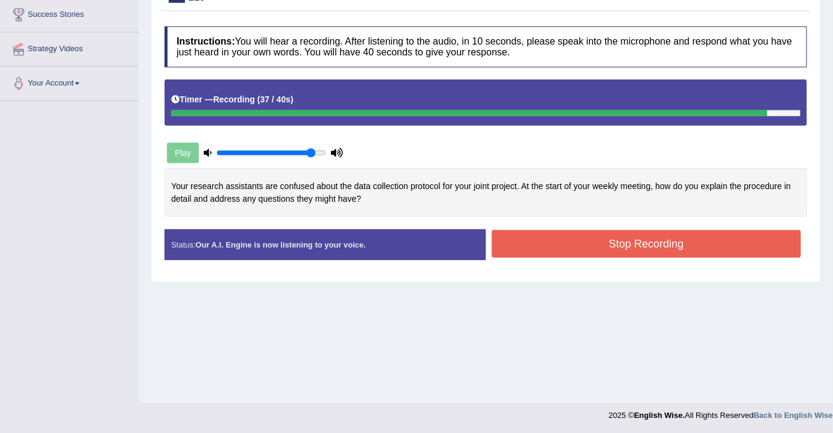
click at [643, 239] on button "Stop Recording" at bounding box center [646, 244] width 309 height 28
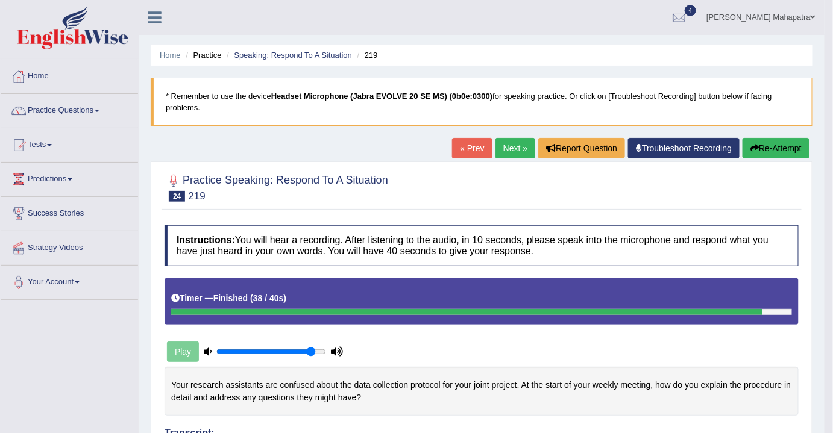
click at [512, 143] on link "Next »" at bounding box center [515, 148] width 40 height 20
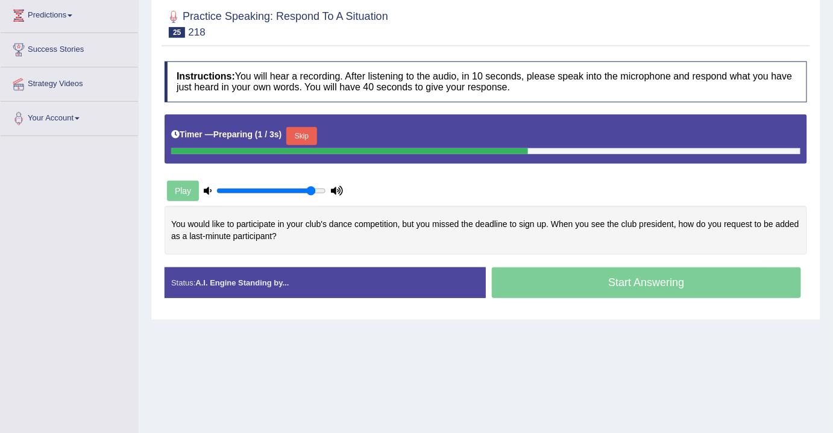
click at [316, 137] on button "Skip" at bounding box center [301, 136] width 30 height 18
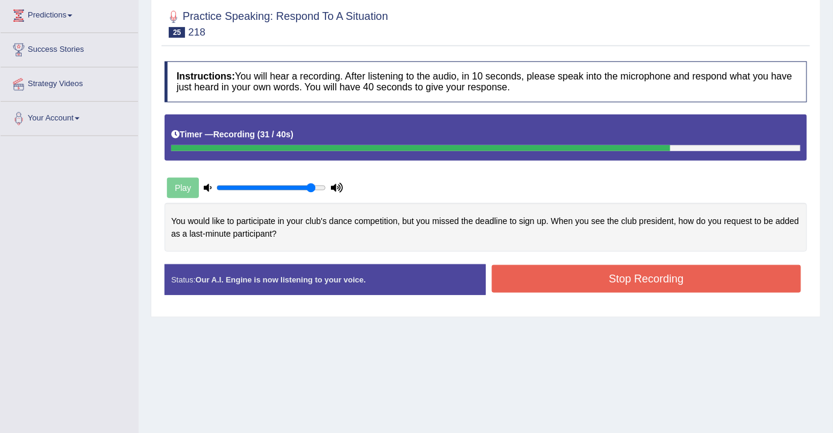
click at [634, 269] on button "Stop Recording" at bounding box center [646, 279] width 309 height 28
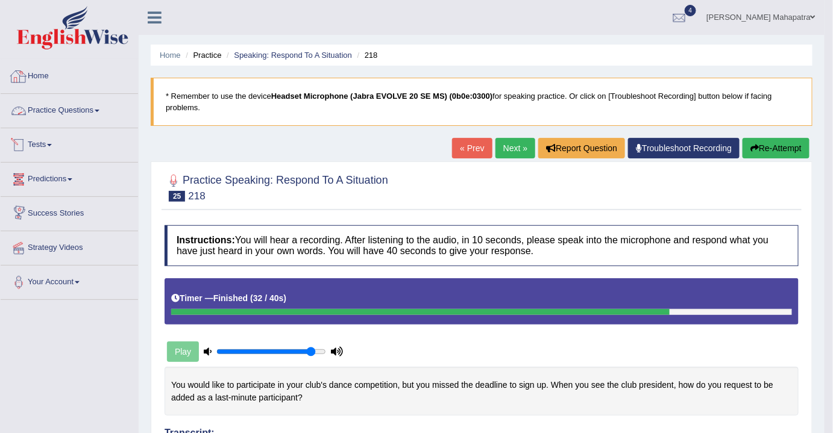
click at [63, 107] on link "Practice Questions" at bounding box center [69, 109] width 137 height 30
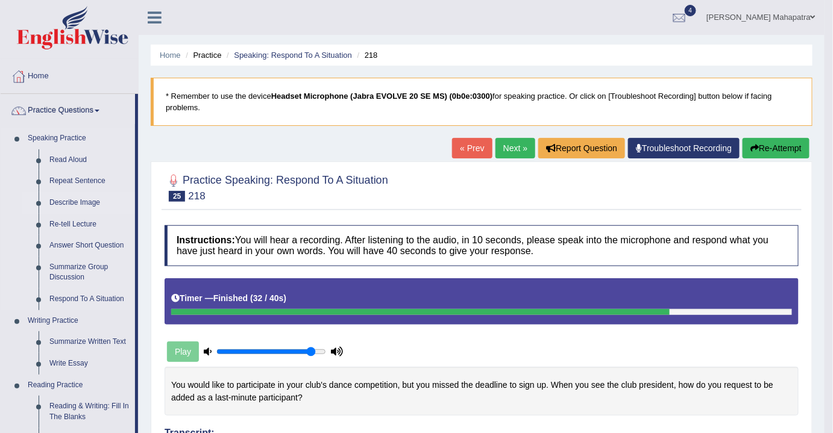
click at [66, 203] on link "Describe Image" at bounding box center [89, 203] width 91 height 22
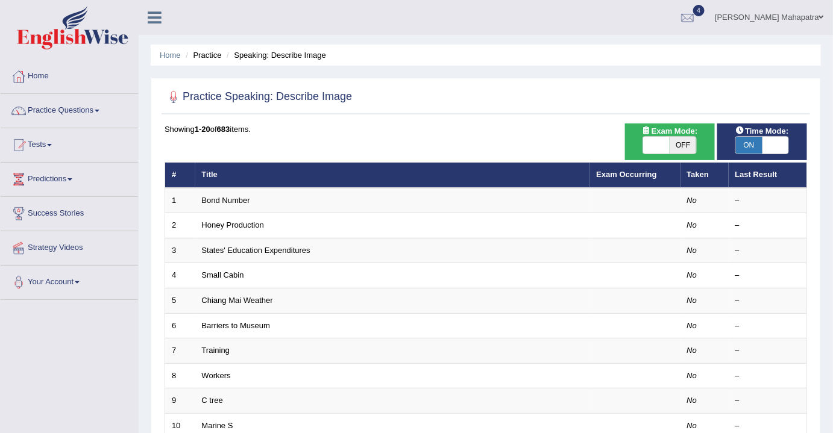
click at [683, 143] on span "OFF" at bounding box center [683, 145] width 27 height 17
checkbox input "true"
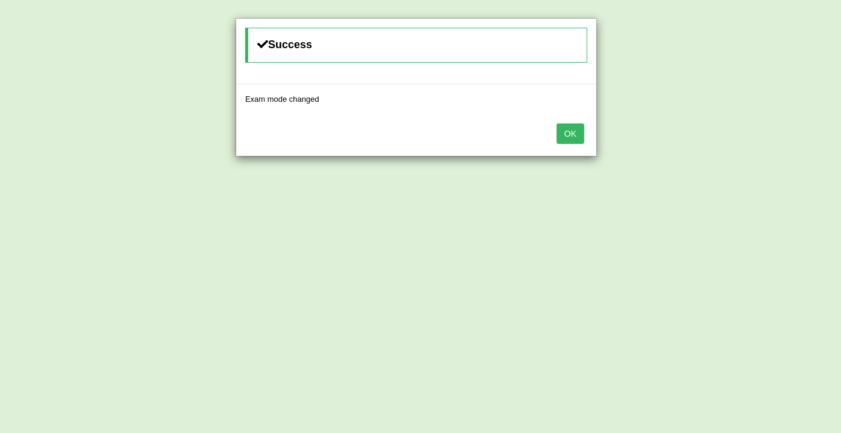
click at [569, 132] on button "OK" at bounding box center [571, 134] width 28 height 20
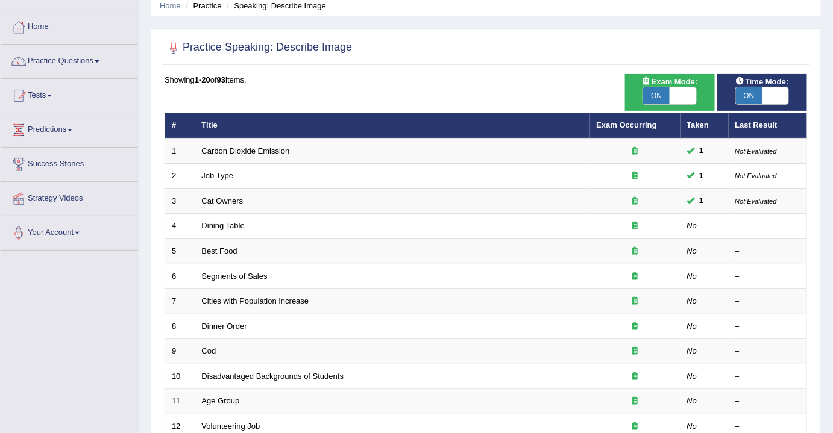
scroll to position [109, 0]
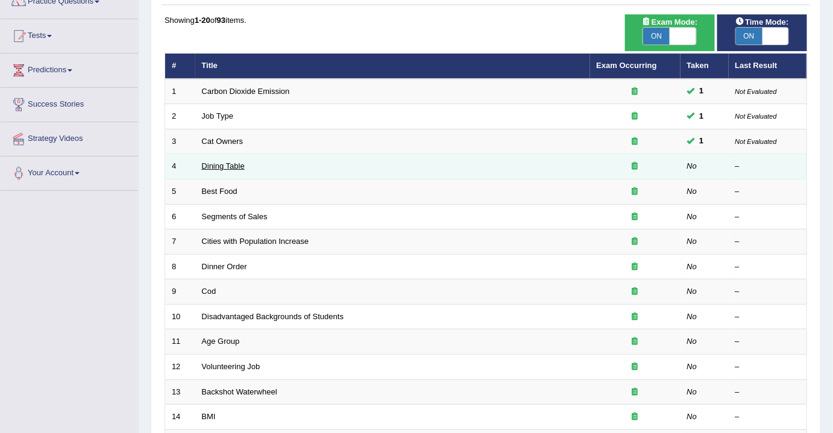
click at [227, 163] on link "Dining Table" at bounding box center [223, 166] width 43 height 9
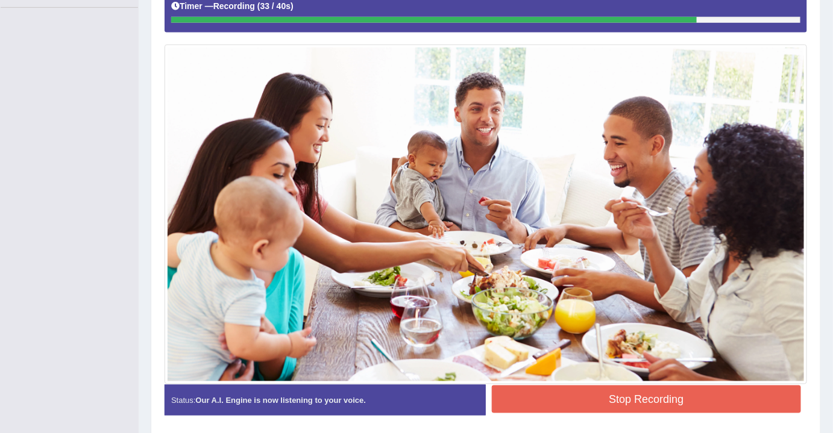
scroll to position [274, 0]
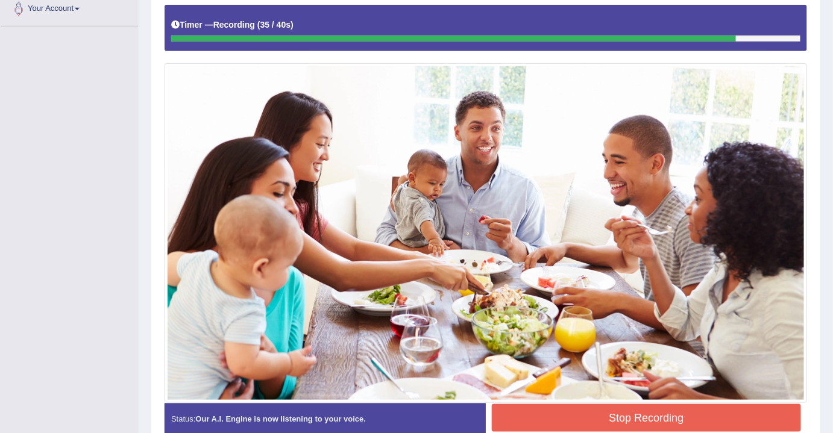
click at [652, 413] on button "Stop Recording" at bounding box center [646, 418] width 309 height 28
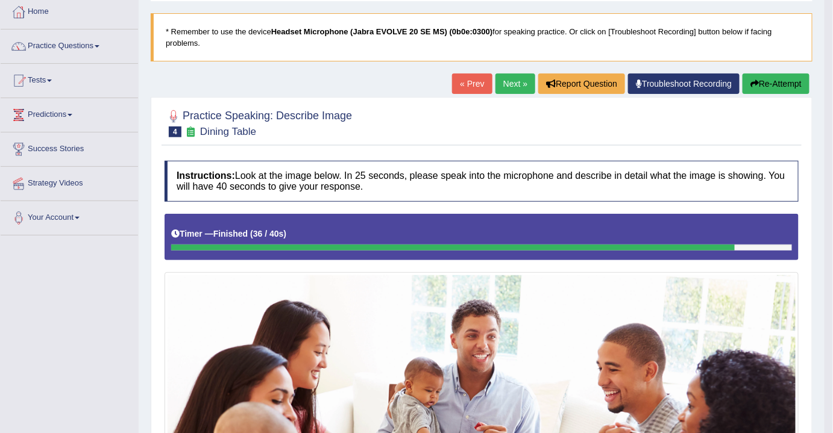
scroll to position [0, 0]
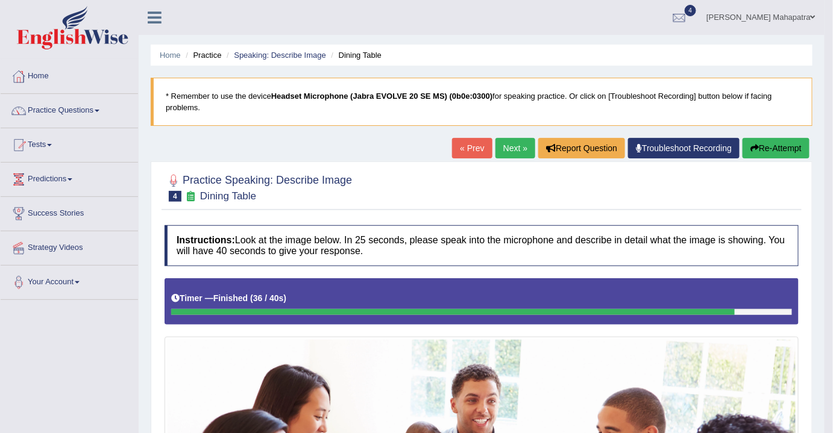
click at [512, 141] on link "Next »" at bounding box center [515, 148] width 40 height 20
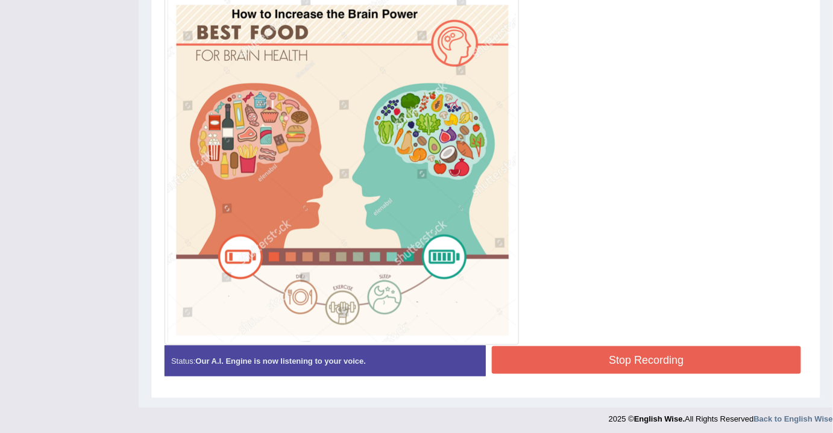
scroll to position [349, 0]
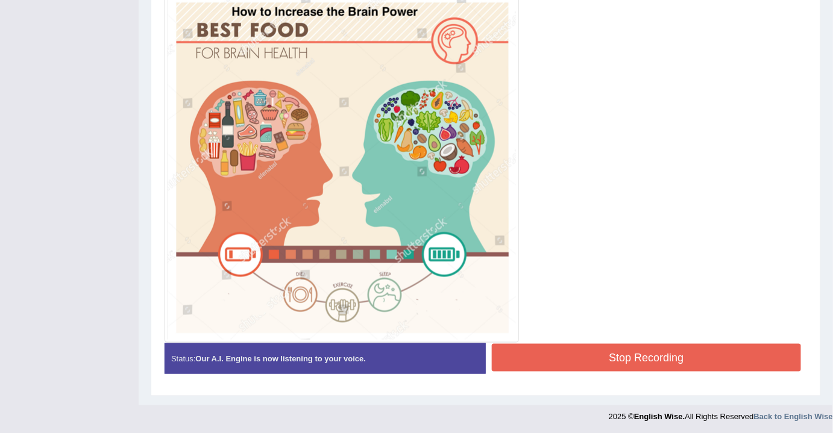
click at [623, 354] on button "Stop Recording" at bounding box center [646, 358] width 309 height 28
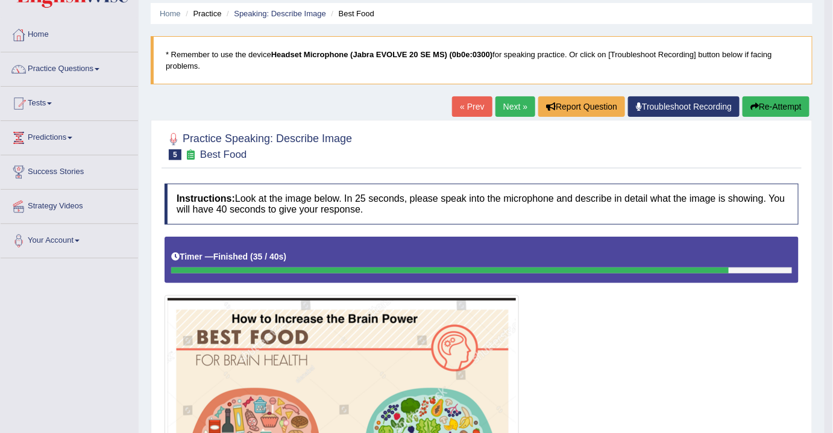
scroll to position [37, 0]
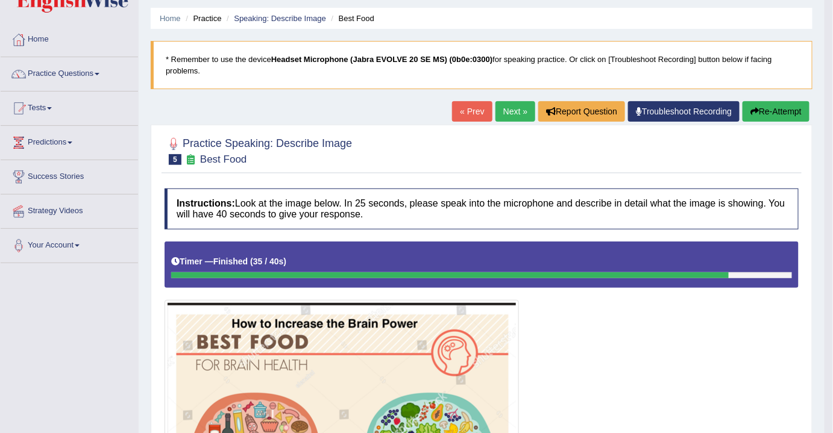
click at [504, 108] on link "Next »" at bounding box center [515, 111] width 40 height 20
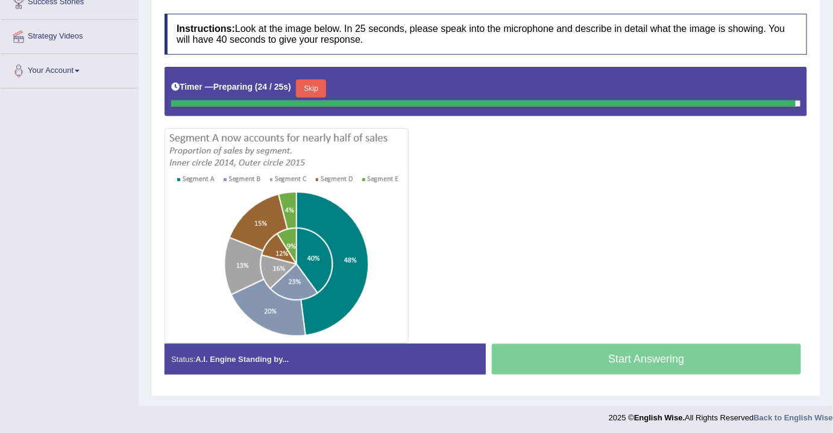
scroll to position [209, 0]
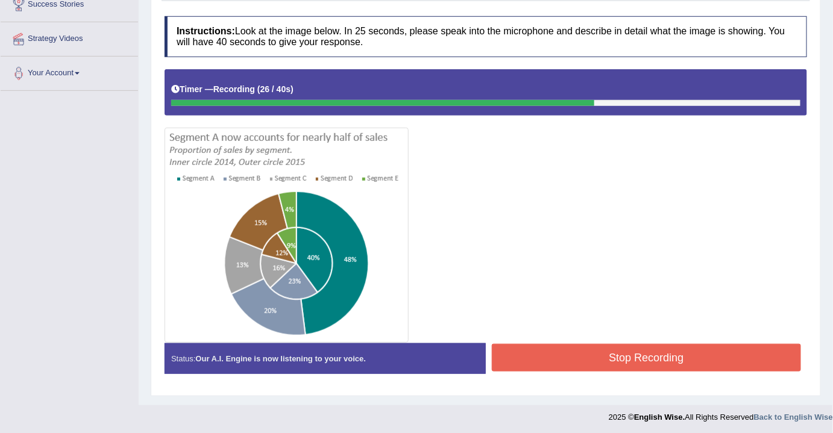
click at [623, 360] on button "Stop Recording" at bounding box center [646, 358] width 309 height 28
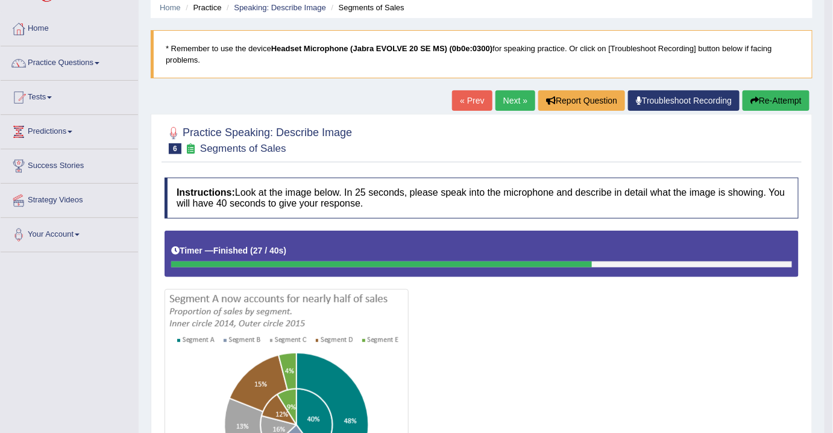
scroll to position [0, 0]
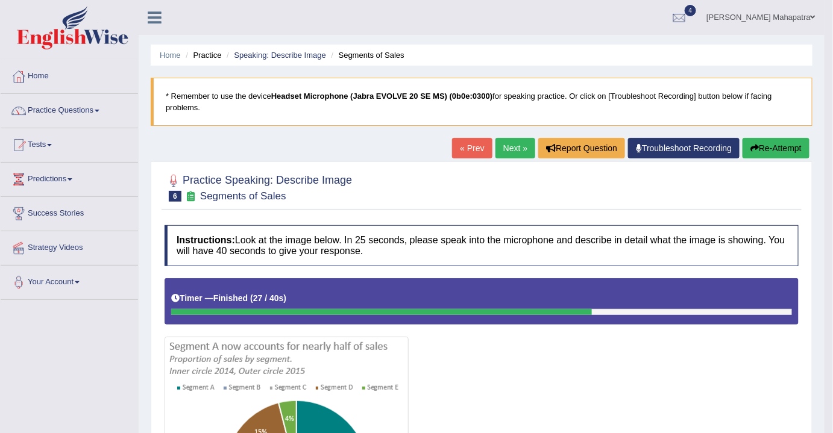
click at [779, 146] on button "Re-Attempt" at bounding box center [776, 148] width 67 height 20
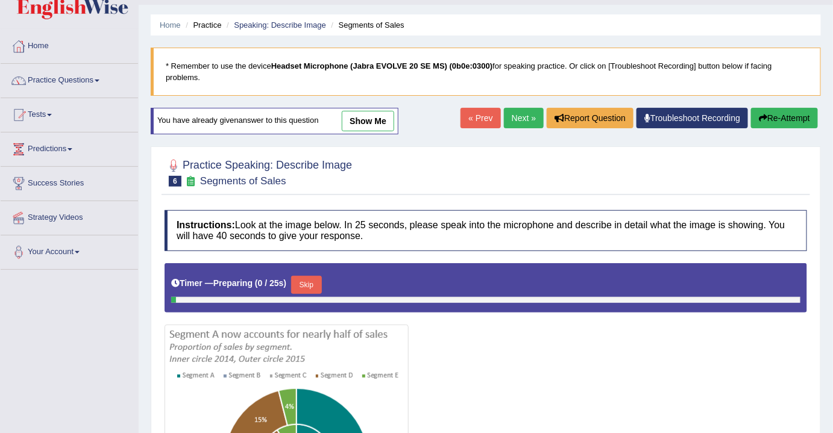
scroll to position [109, 0]
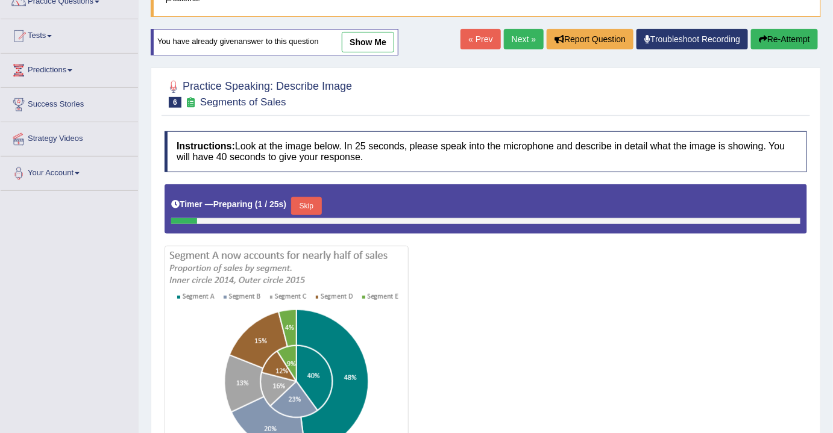
click at [311, 199] on button "Skip" at bounding box center [306, 206] width 30 height 18
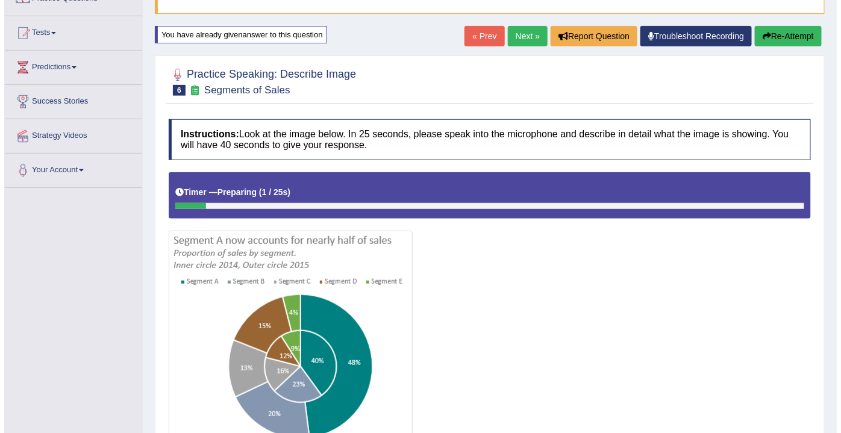
scroll to position [215, 0]
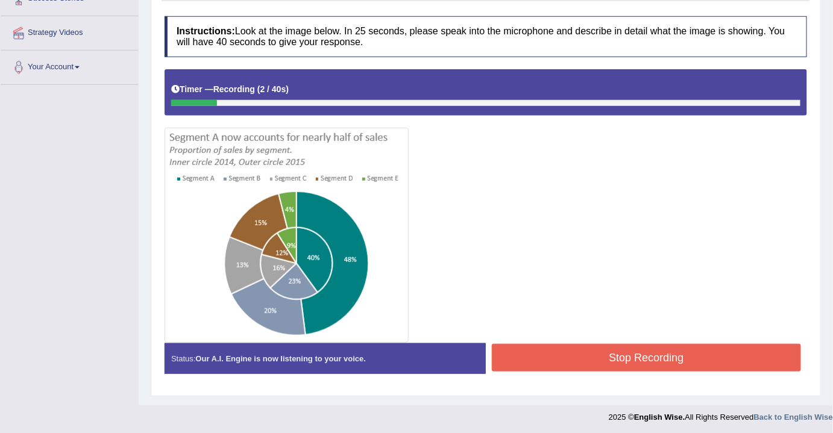
click at [608, 357] on button "Stop Recording" at bounding box center [646, 358] width 309 height 28
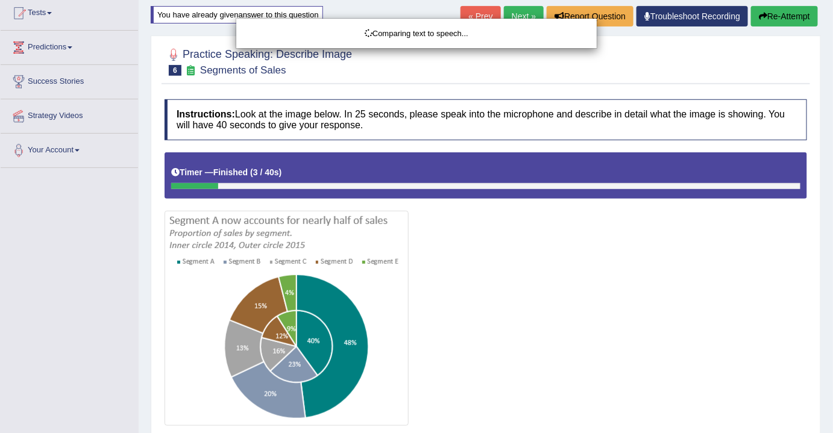
scroll to position [51, 0]
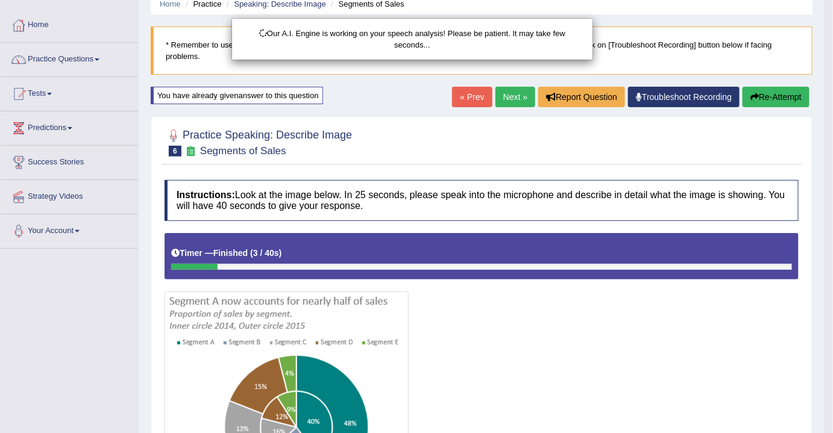
click at [781, 100] on div "Our A.I. Engine is working on your speech analysis! Please be patient. It may t…" at bounding box center [416, 216] width 833 height 433
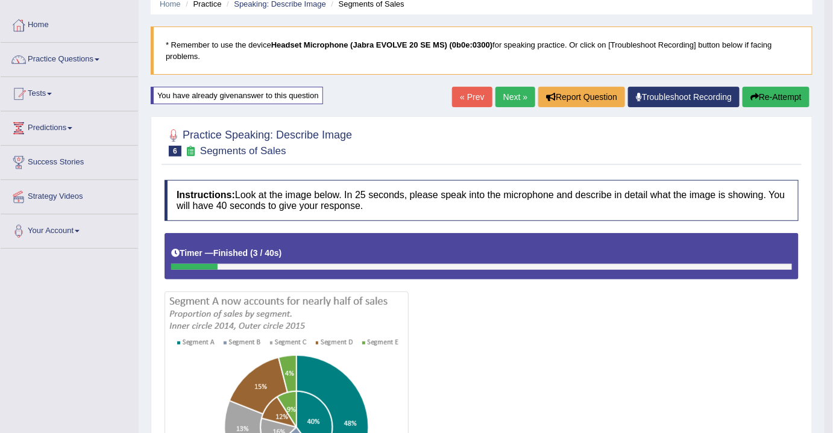
click at [764, 91] on button "Re-Attempt" at bounding box center [776, 97] width 67 height 20
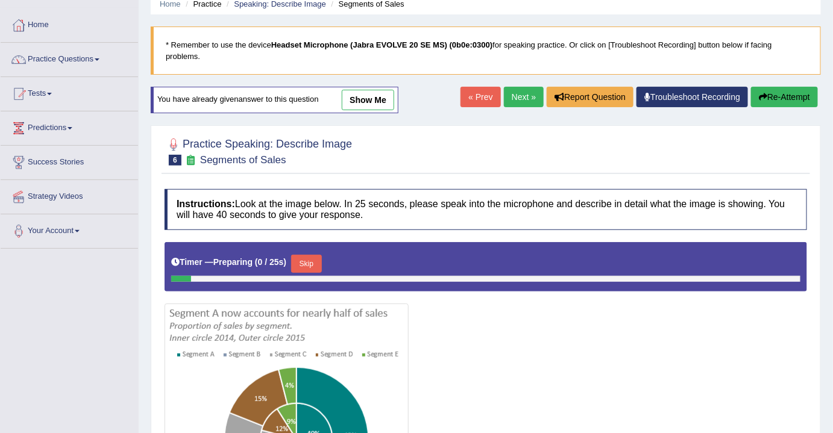
click at [310, 255] on button "Skip" at bounding box center [306, 264] width 30 height 18
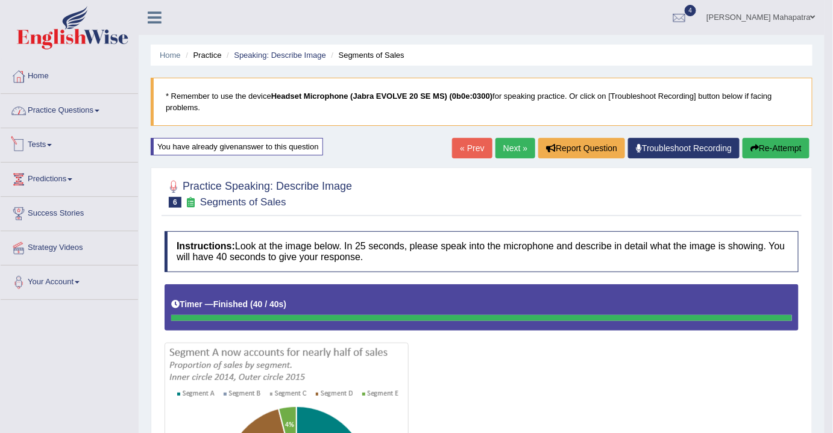
click at [93, 110] on link "Practice Questions" at bounding box center [69, 109] width 137 height 30
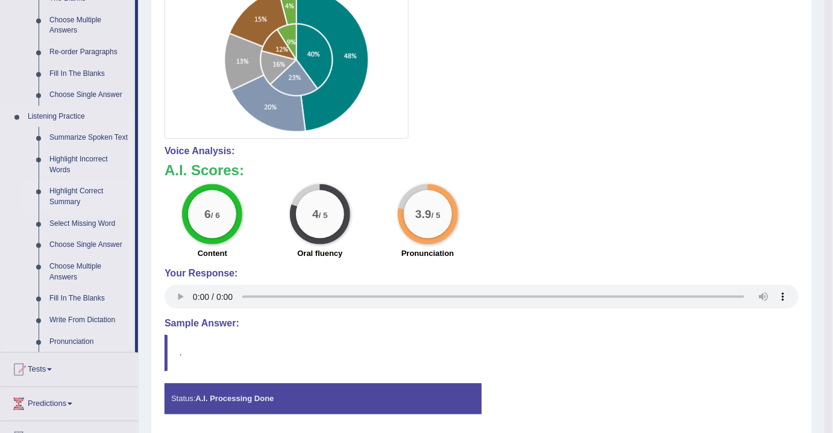
scroll to position [438, 0]
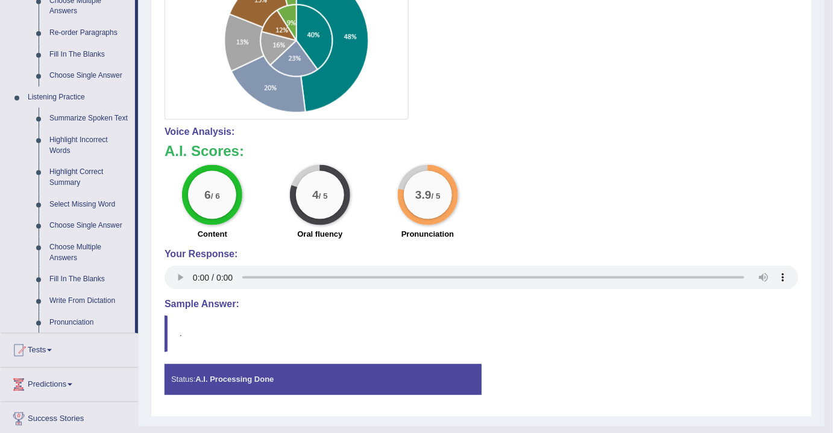
click at [794, 204] on div "6 / 6 Content 4 / 5 Oral fluency 3.9 / 5 Pronunciation" at bounding box center [482, 204] width 646 height 78
